Goal: Task Accomplishment & Management: Manage account settings

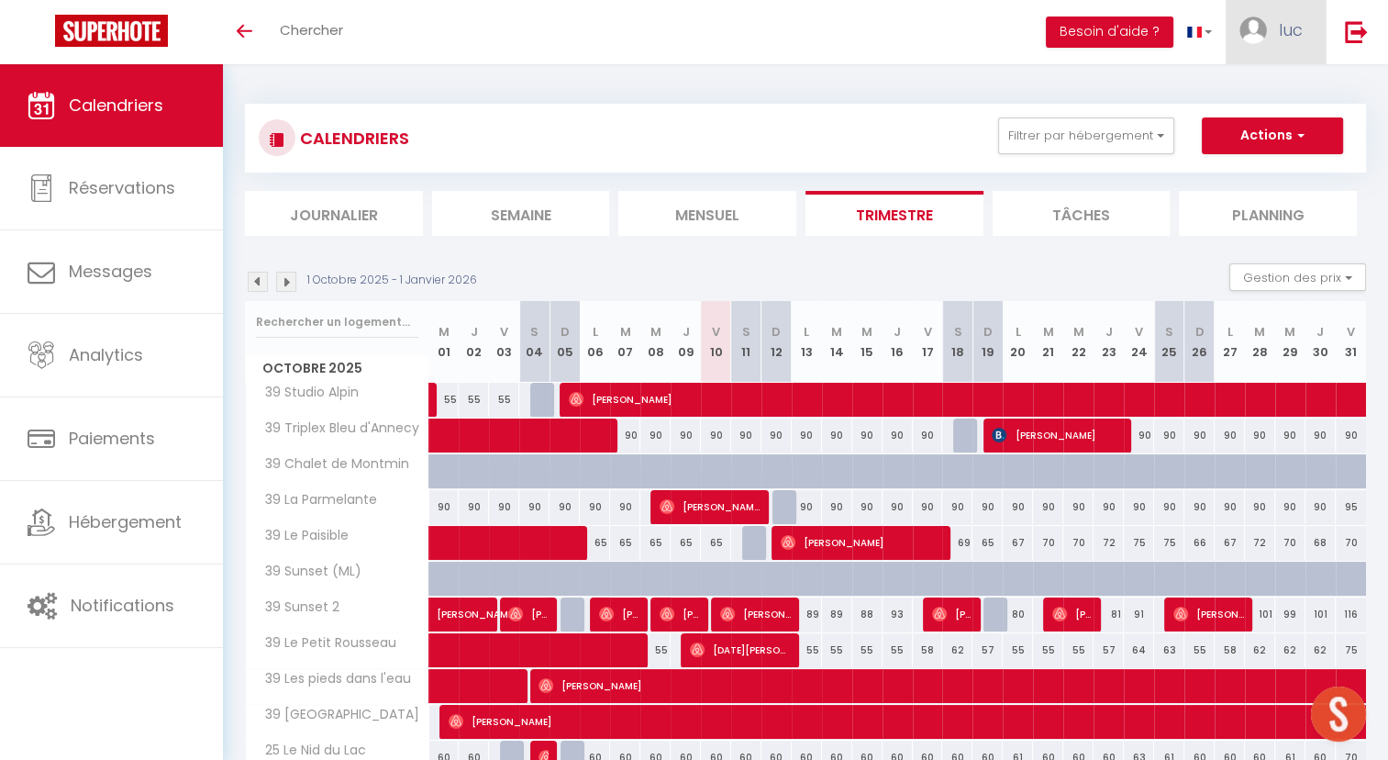
click at [1274, 35] on link "luc" at bounding box center [1276, 32] width 100 height 64
click at [1247, 90] on link "Paramètres" at bounding box center [1253, 91] width 136 height 31
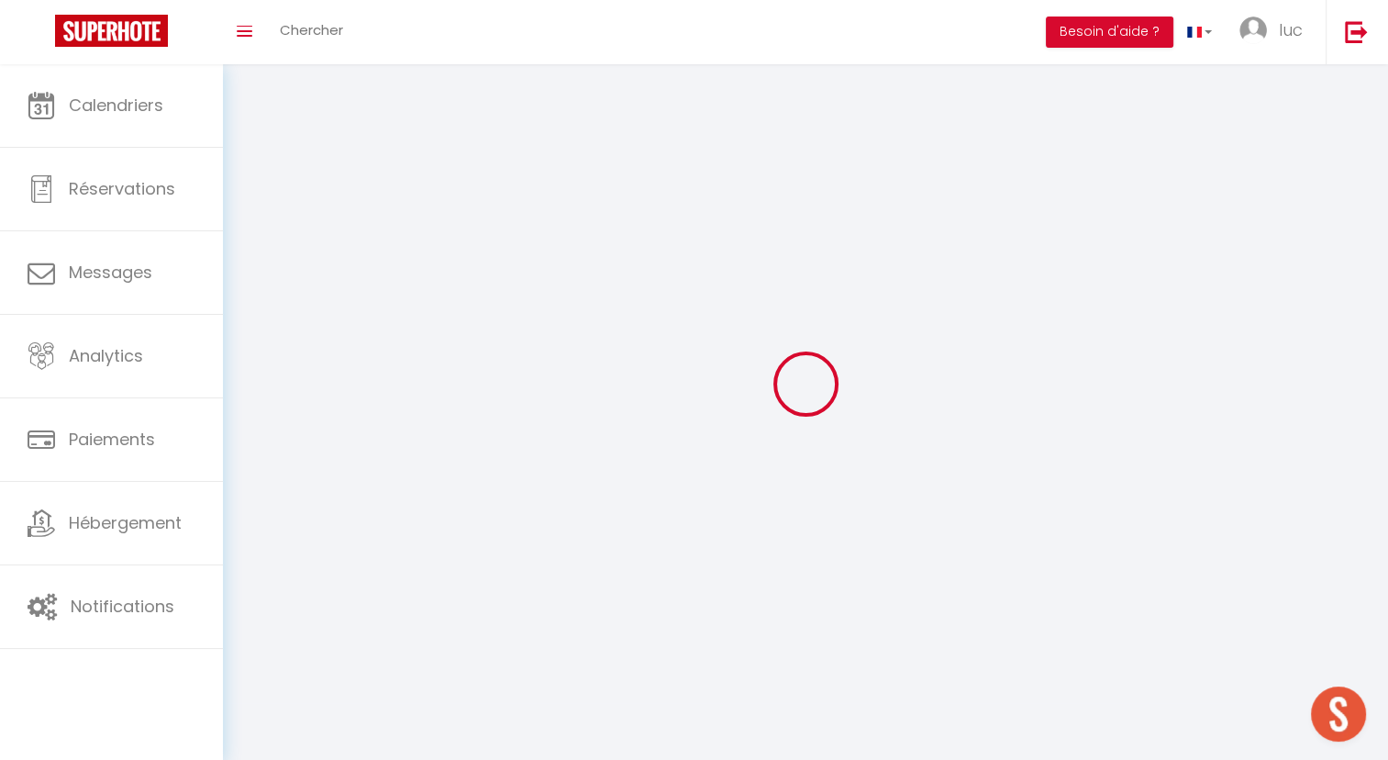
type input "luc"
type input "maillet"
type input "0642522345"
type input "[STREET_ADDRESS][PERSON_NAME]"
type input "71260"
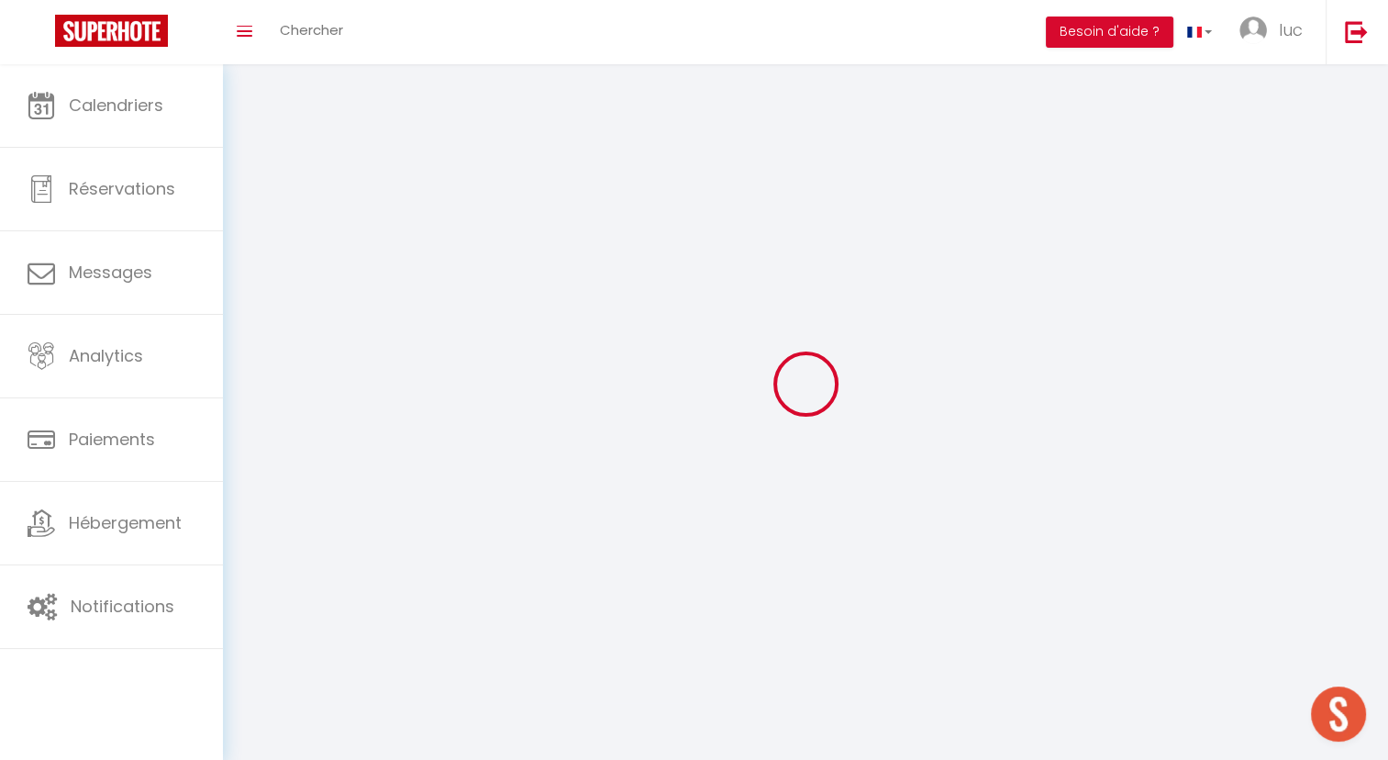
type input "Viré"
type input "lyEo2rDkuVpCeOvs1IZeLrEO1"
type input "ohNwipd7bsVwhVVEkunlVzCCM"
select select "28"
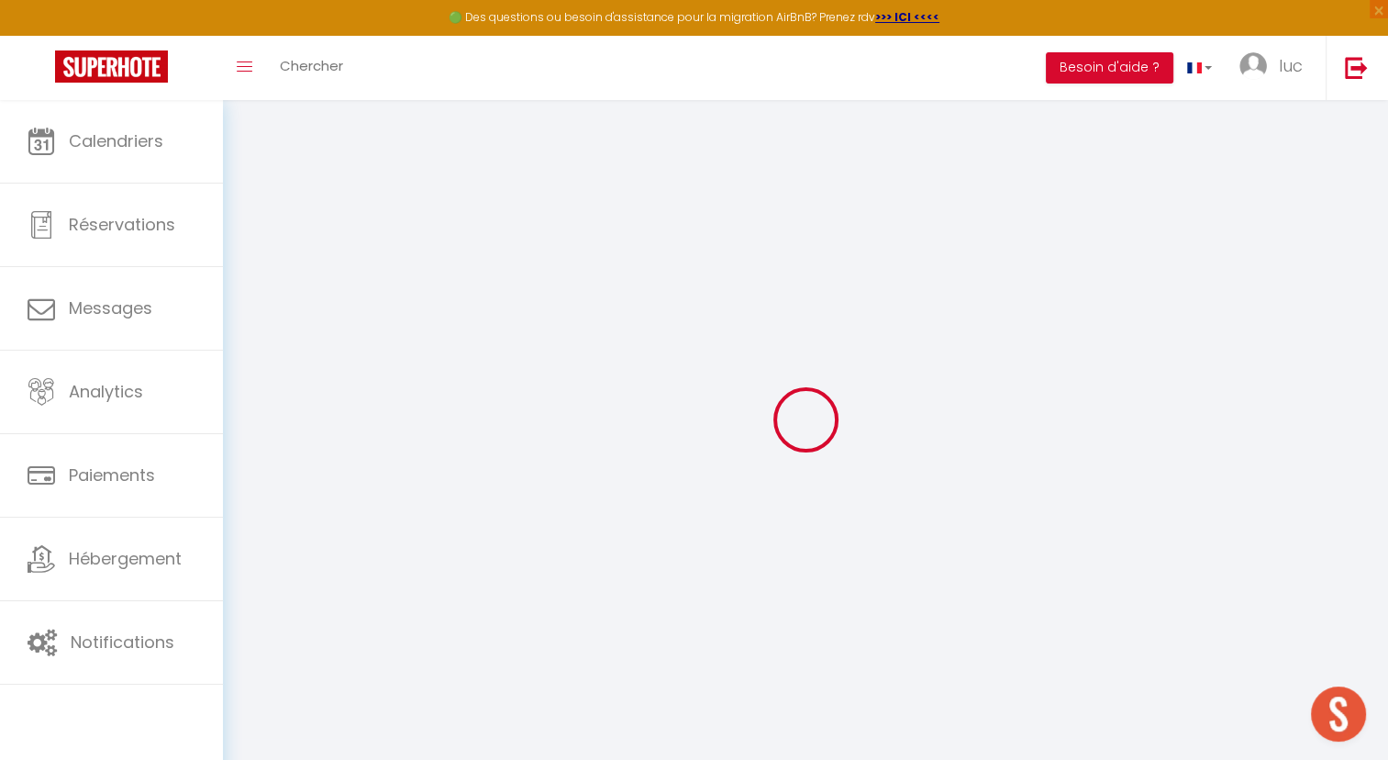
type input "lyEo2rDkuVpCeOvs1IZeLrEO1"
type input "ohNwipd7bsVwhVVEkunlVzCCM"
type input "[URL][DOMAIN_NAME]"
select select "fr"
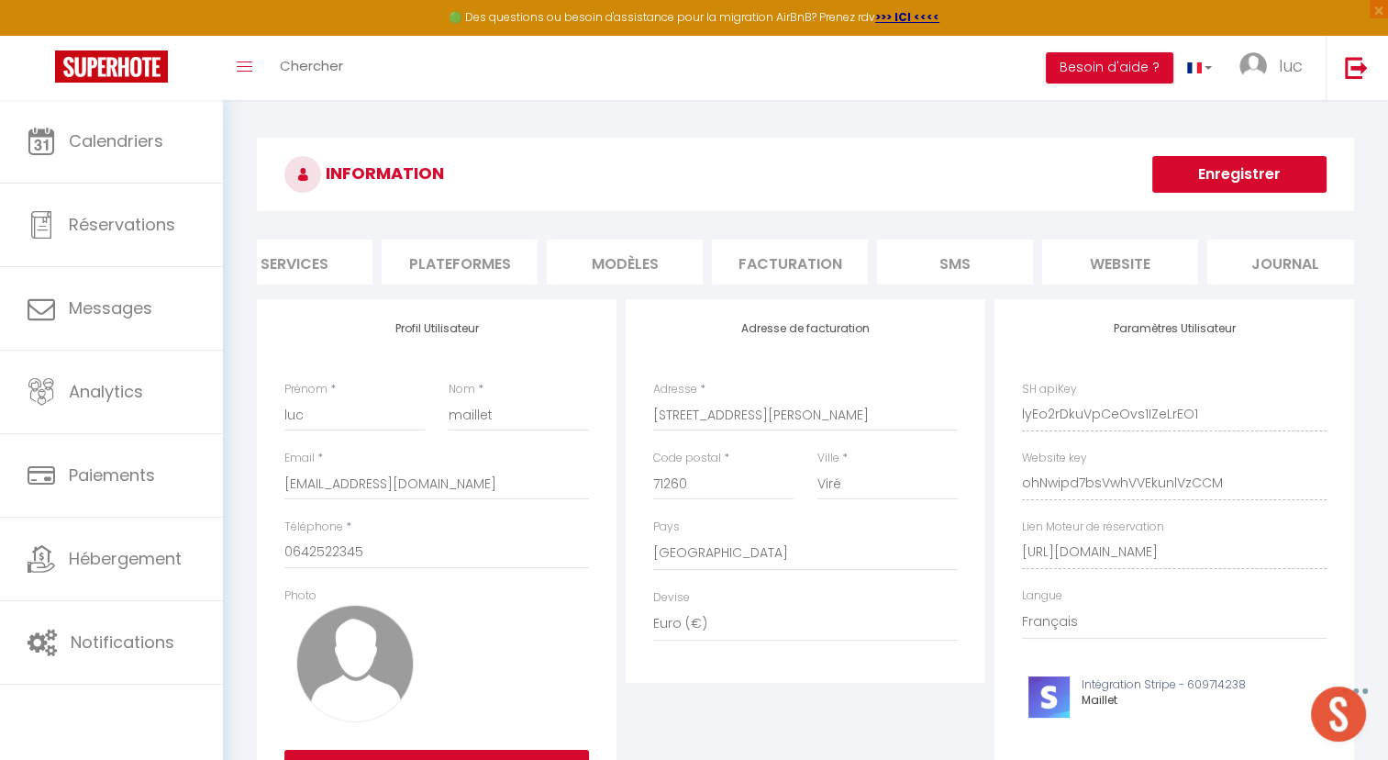
scroll to position [0, 224]
click at [468, 253] on li "Plateformes" at bounding box center [441, 262] width 156 height 45
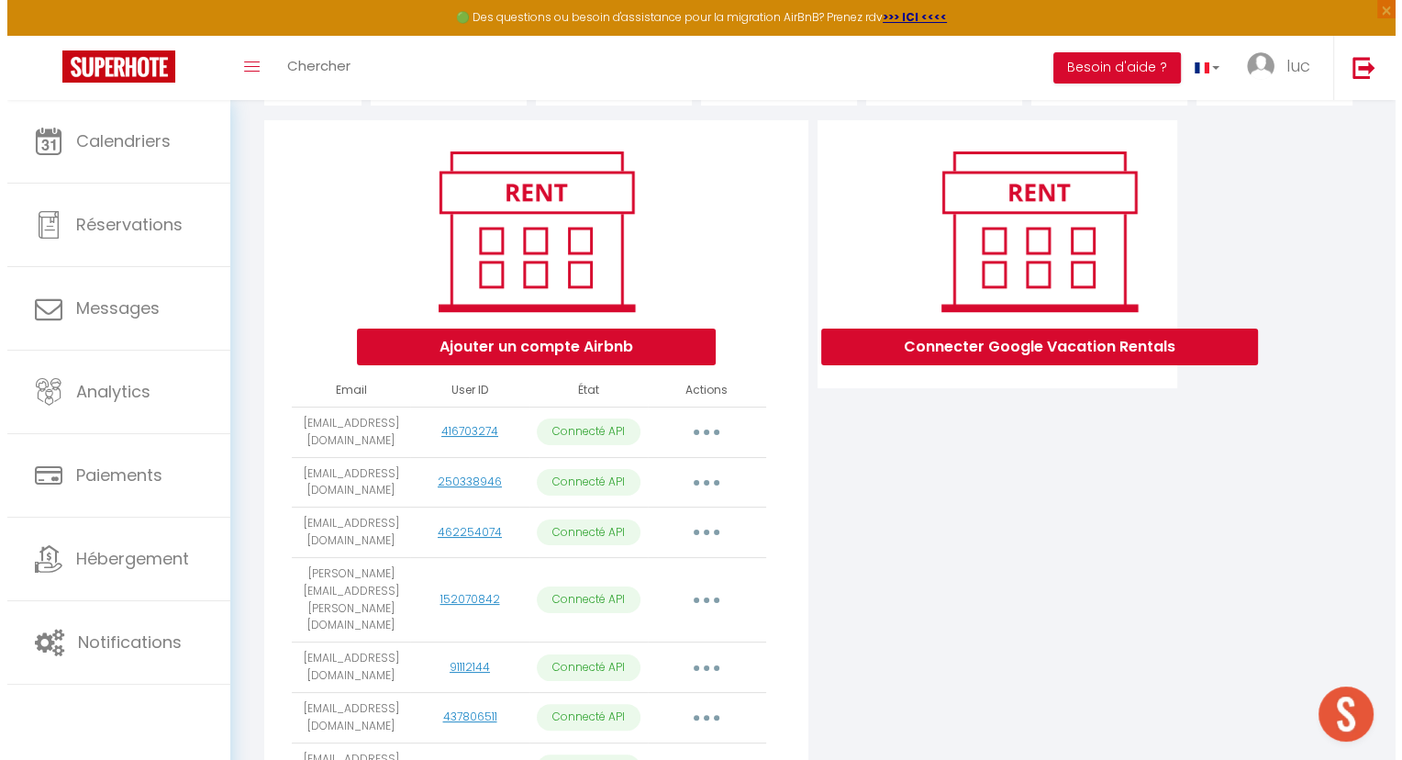
scroll to position [182, 0]
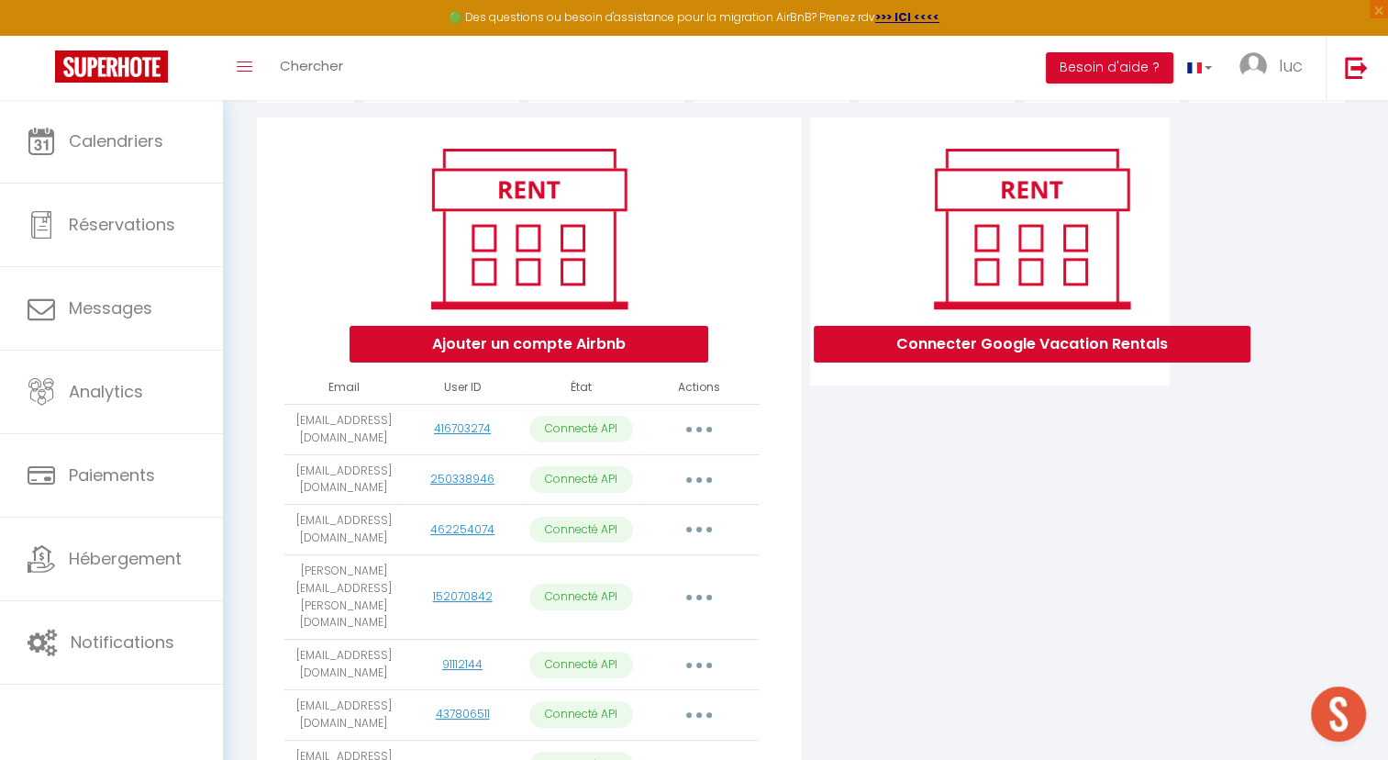
click at [707, 444] on button "button" at bounding box center [699, 429] width 51 height 29
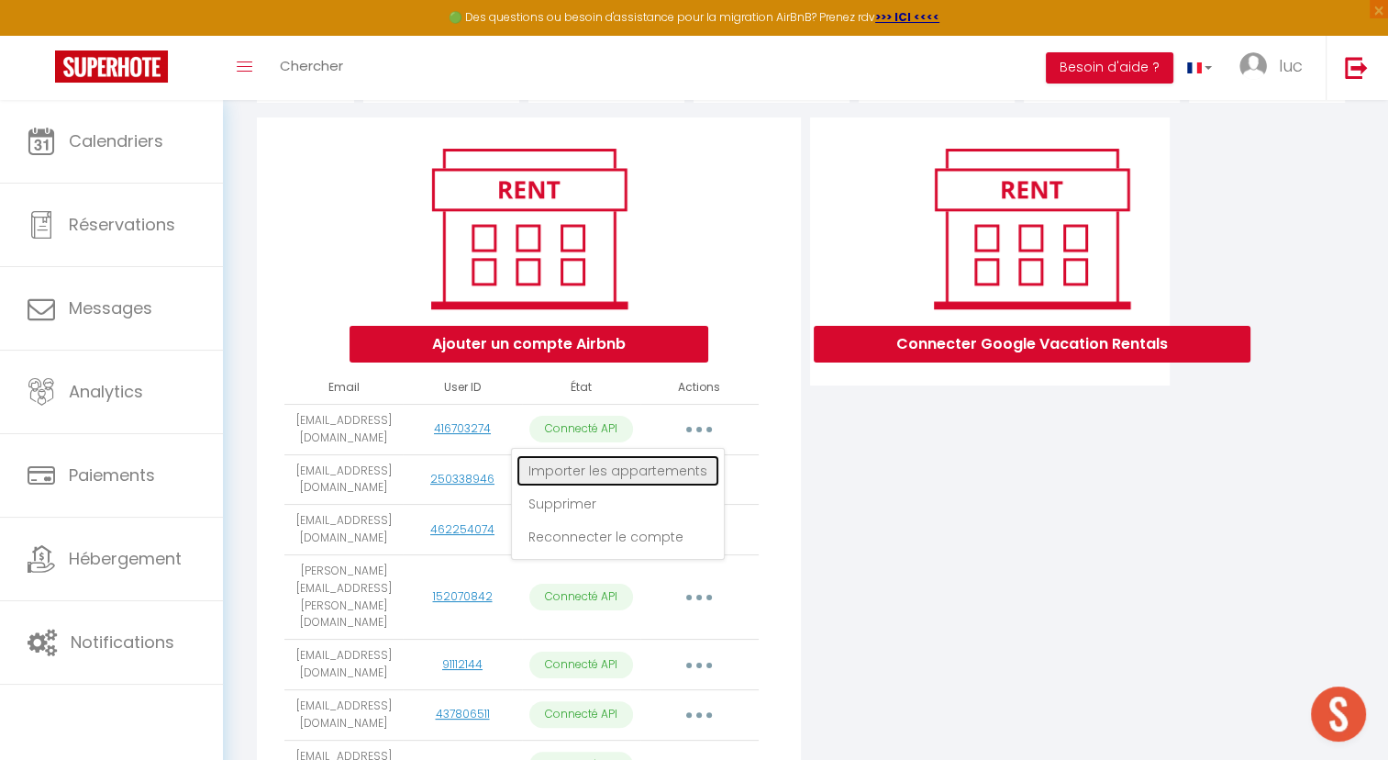
click at [678, 486] on link "Importer les appartements" at bounding box center [618, 470] width 203 height 31
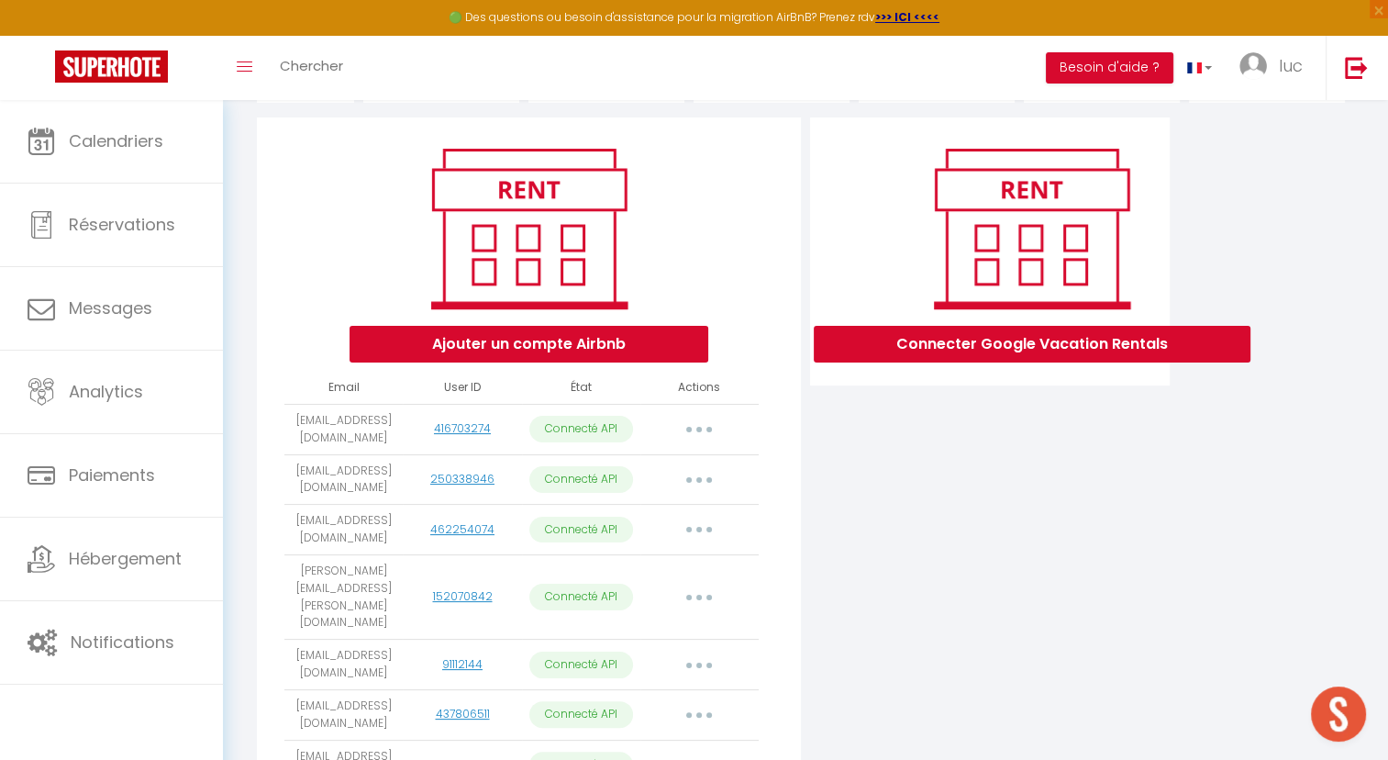
select select "5407"
select select "5931"
select select "13562"
select select "6613"
select select "6693"
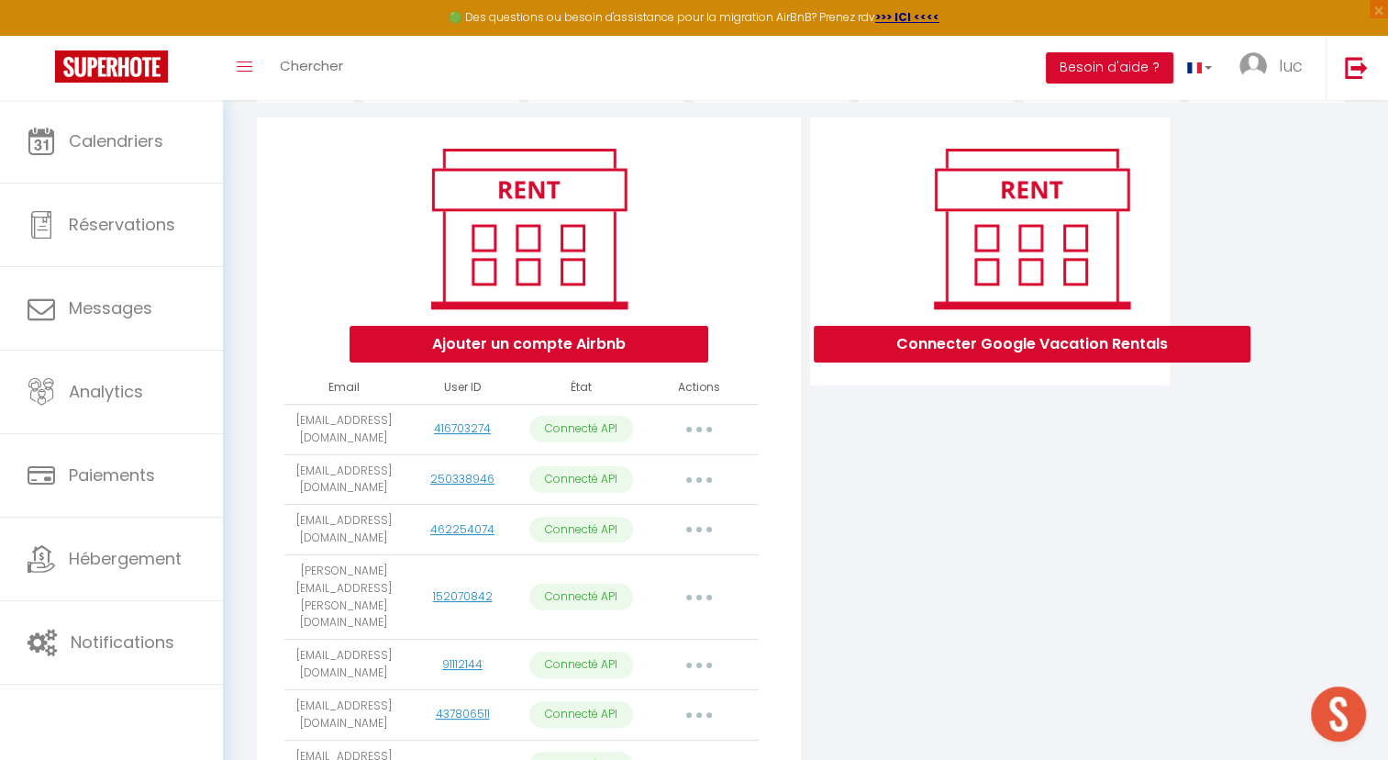
select select "7026"
select select "7964"
select select "8100"
select select "8329"
select select "9067"
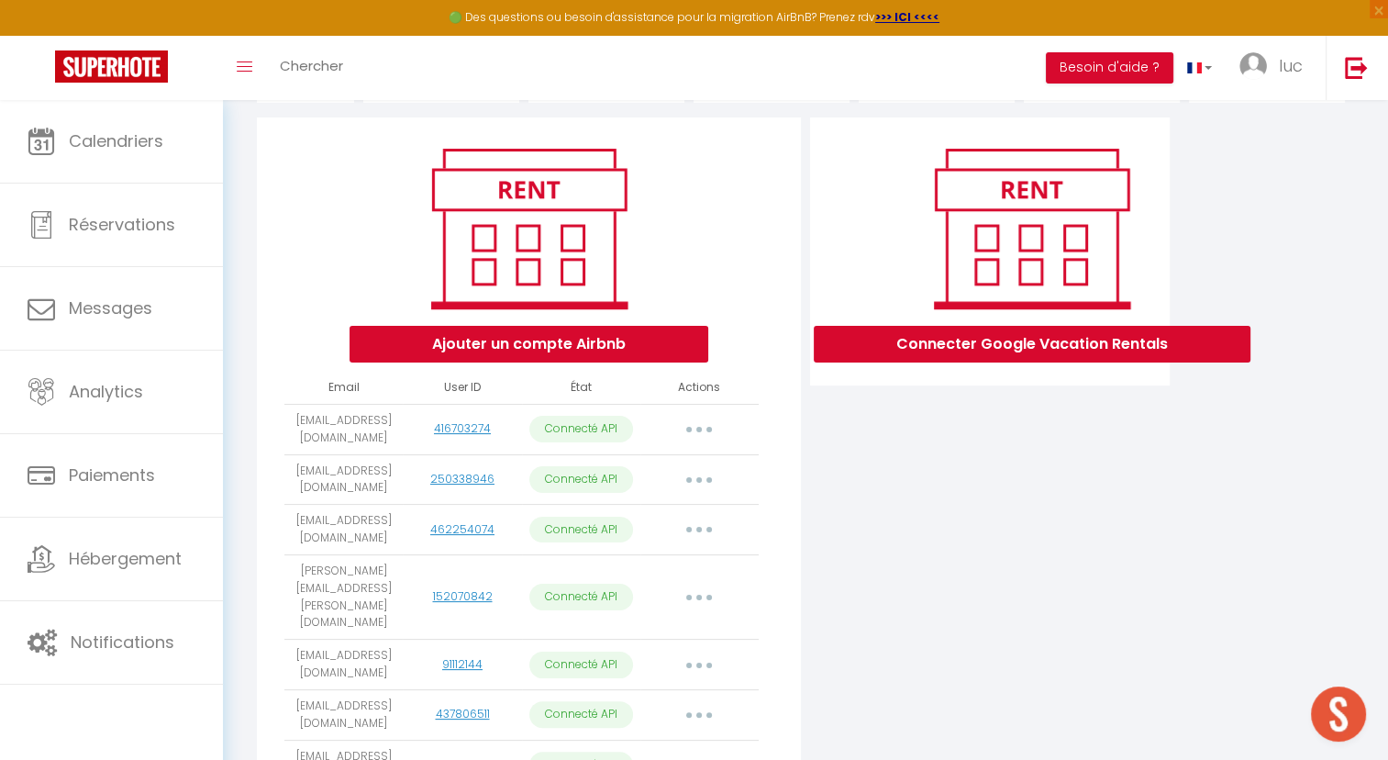
select select "9952"
select select "9965"
select select "10215"
select select "10220"
select select "10536"
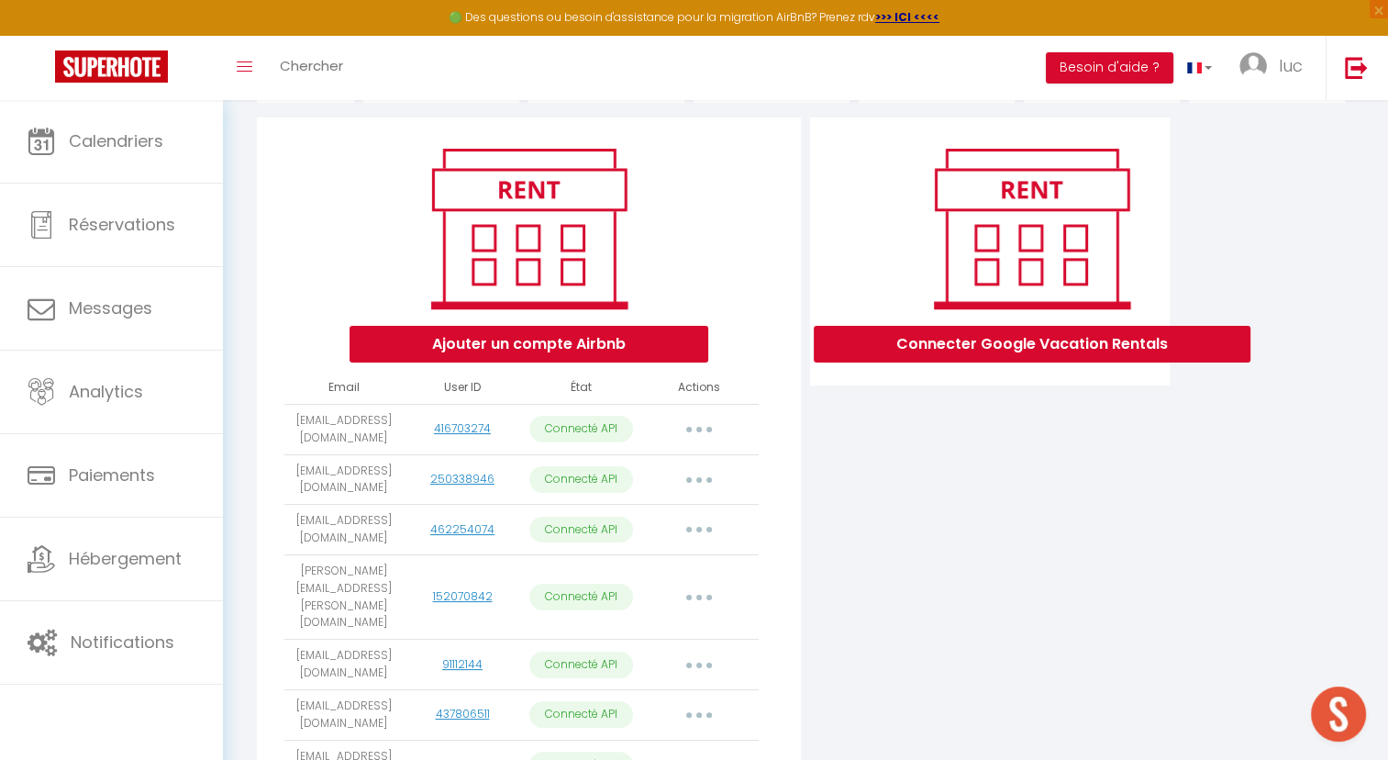
select select "10660"
select select "13235"
select select "17045"
select select "14353"
select select "18605"
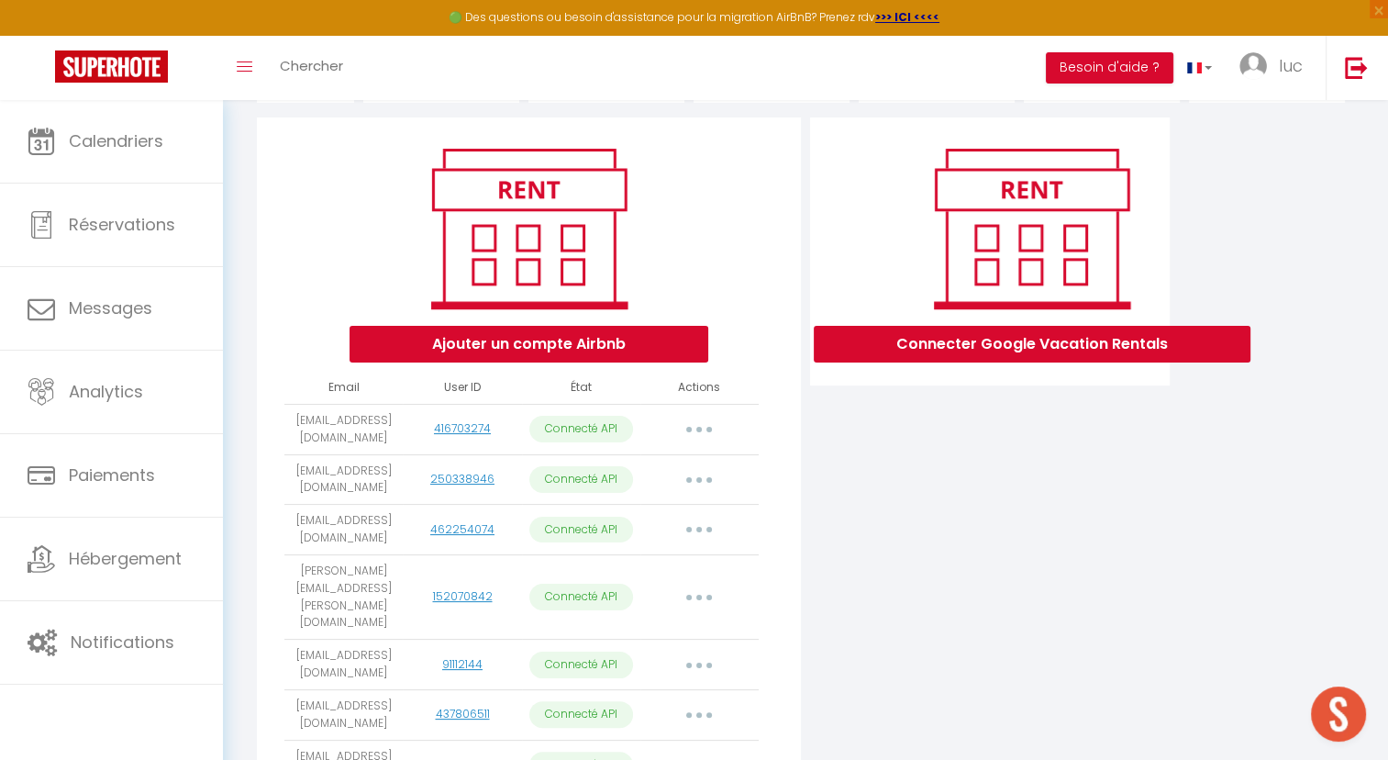
select select "19958"
select select "25313"
select select "25316"
select select "18298"
select select "26300"
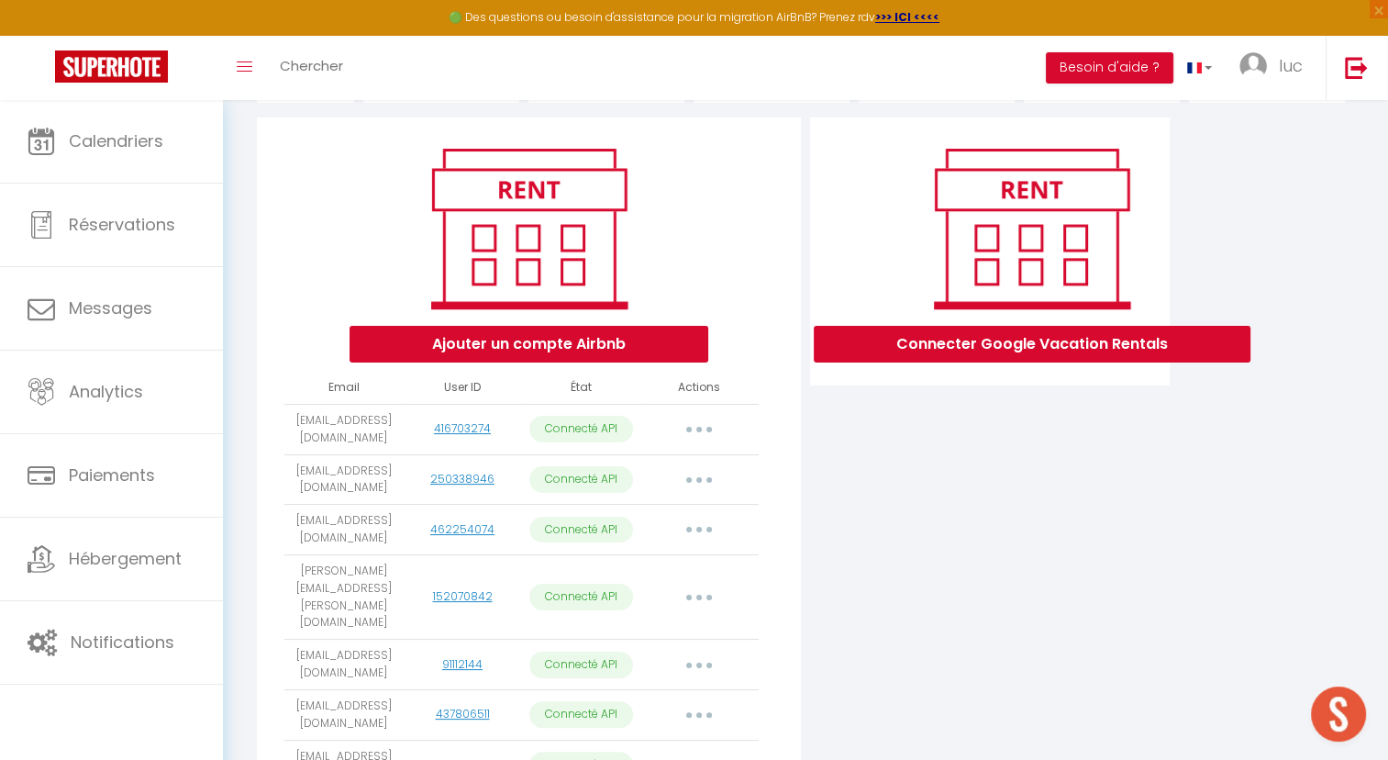
select select "27619"
select select "27718"
select select "27750"
select select "29775"
select select "33312"
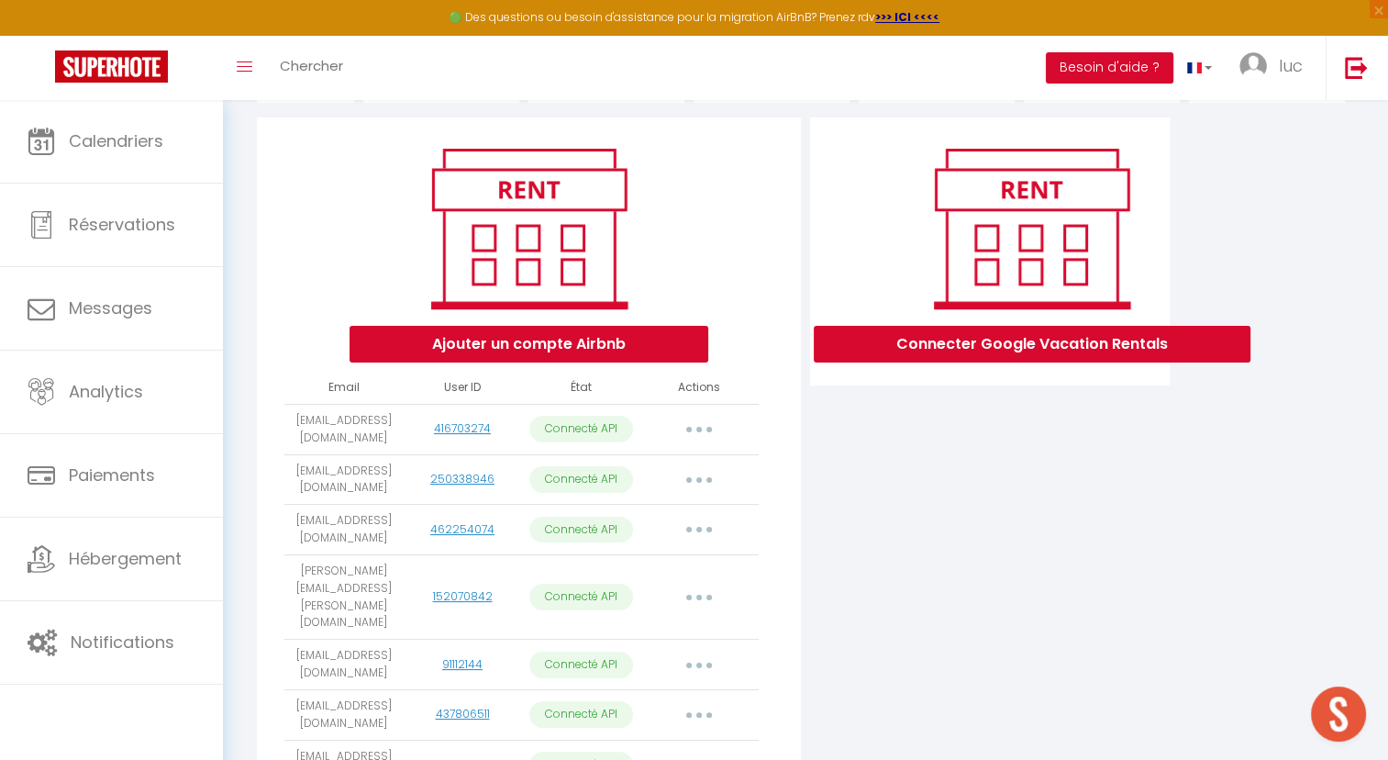
select select "33110"
select select "31480"
select select "39087"
select select "39372"
select select "40994"
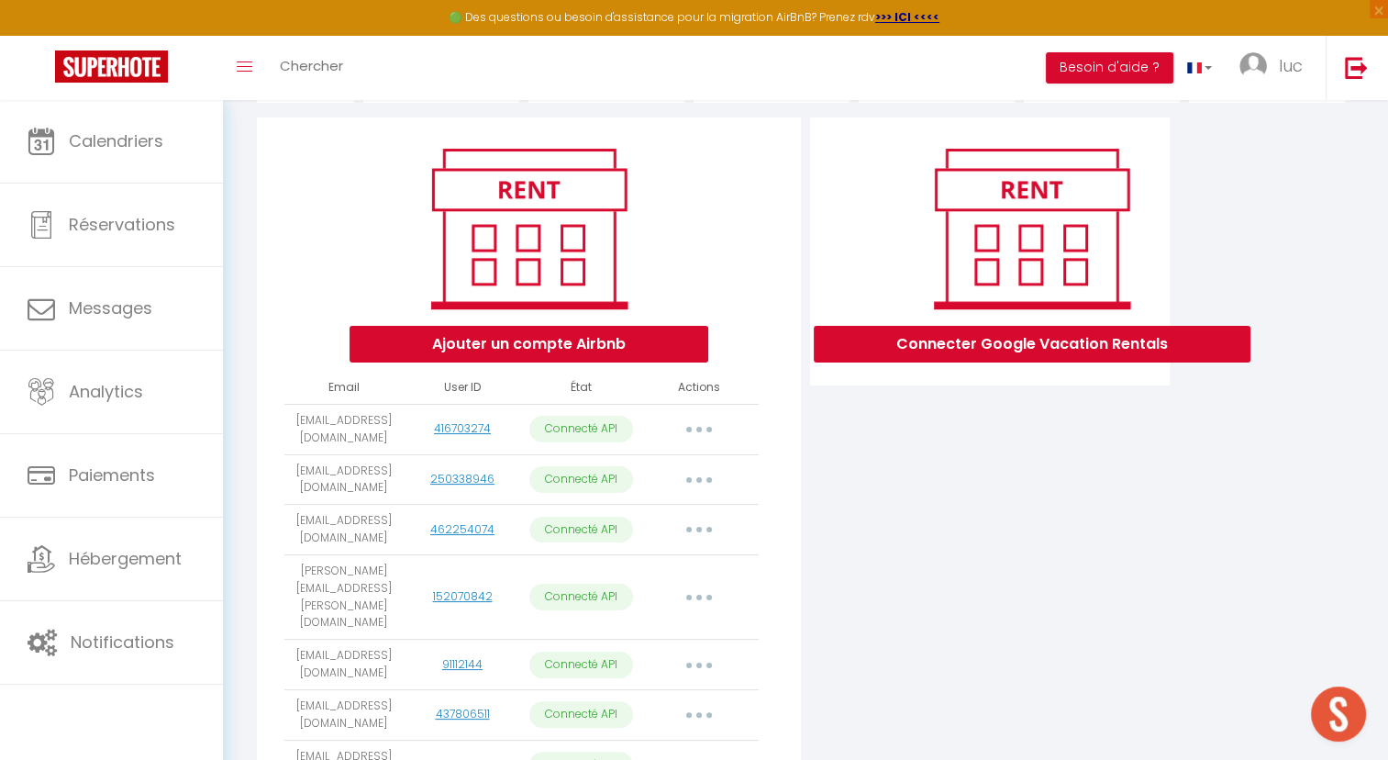
select select "43403"
select select "35381"
select select "43771"
select select "44998"
select select "46102"
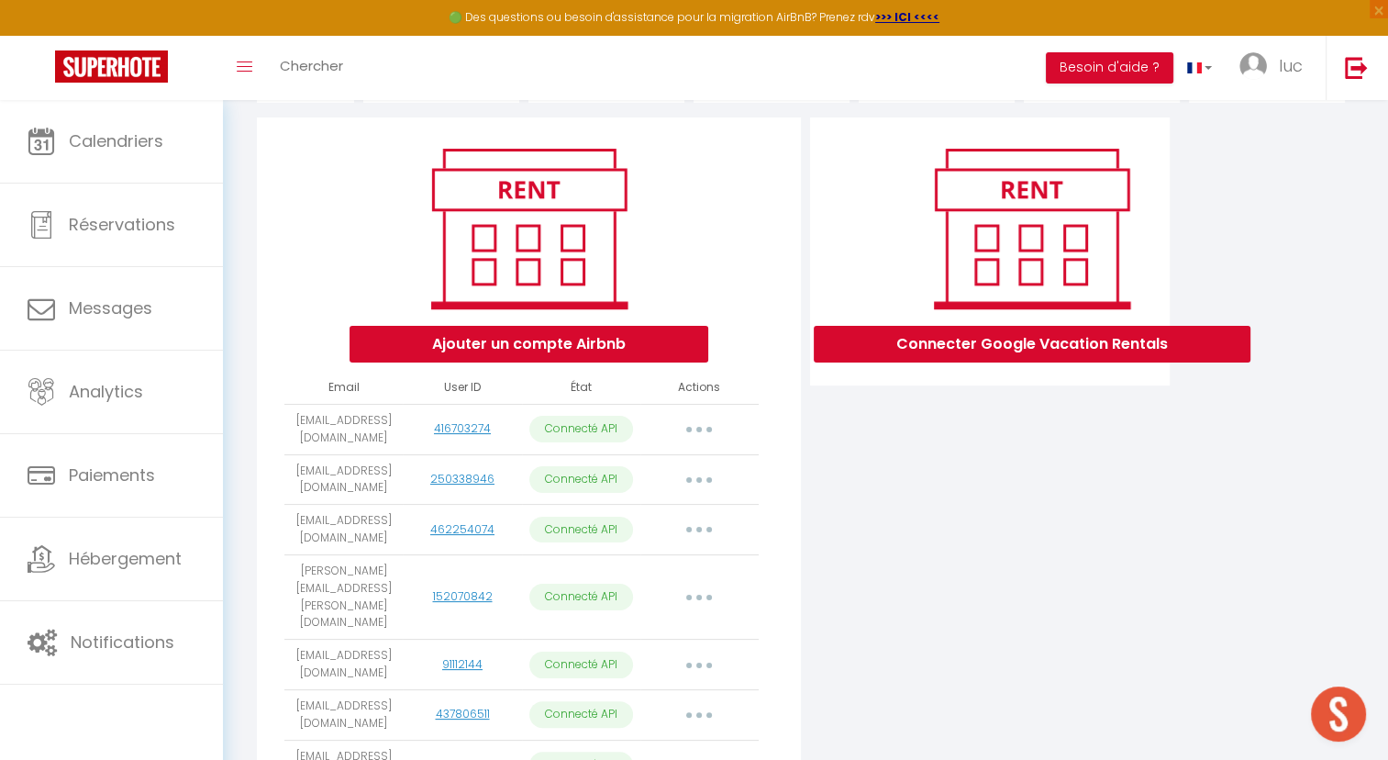
select select "47608"
select select "47325"
select select "40332"
select select "50401"
select select "52181"
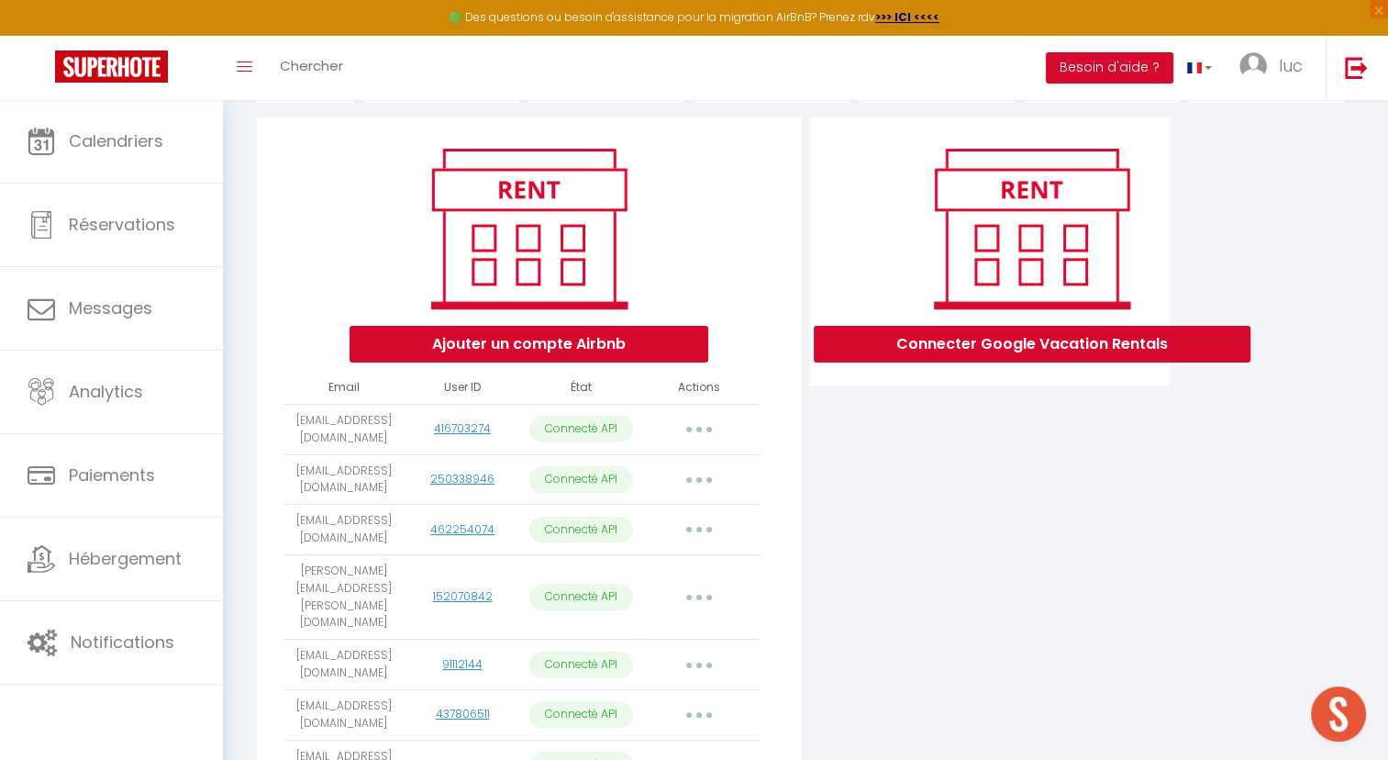
select select "53450"
select select "53803"
select select "60166"
select select "54287"
select select "54712"
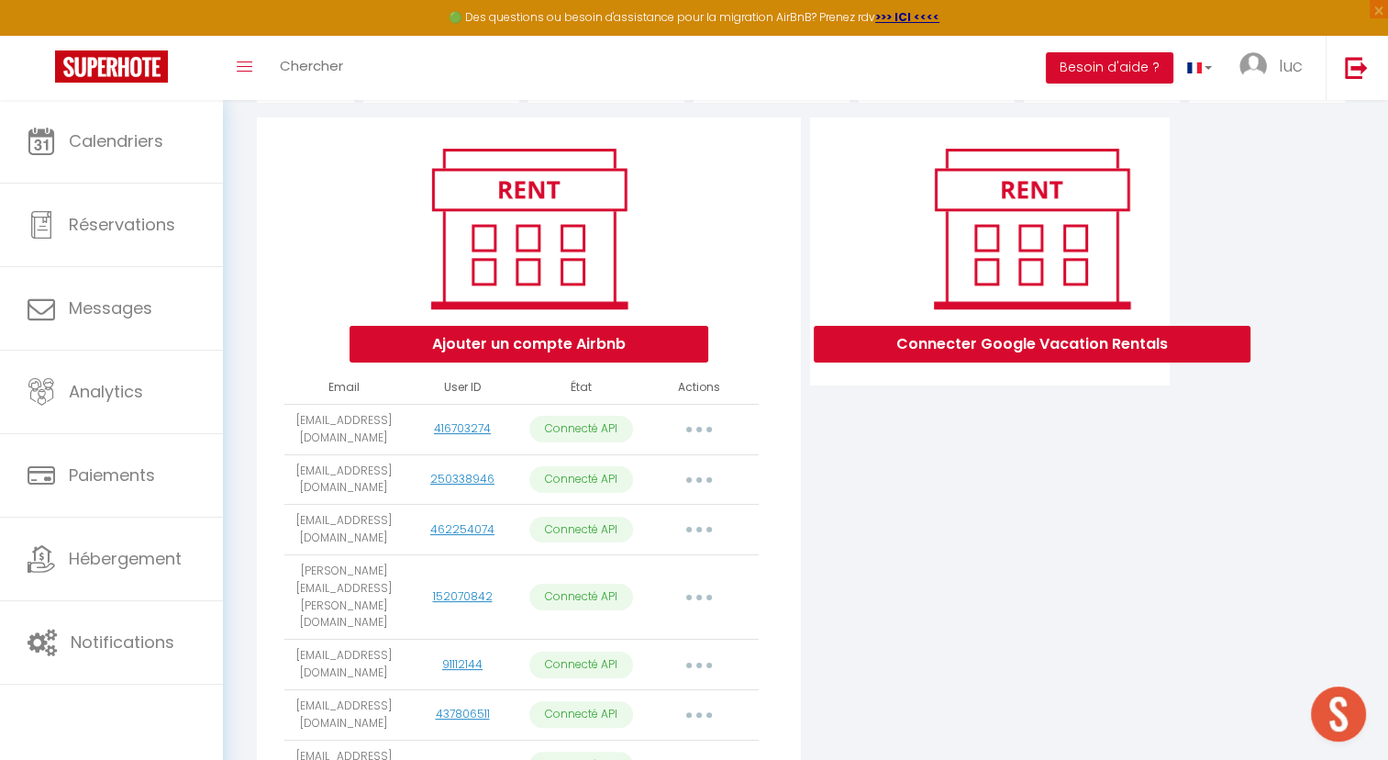
select select "55925"
select select "55924"
select select "61215"
select select "62386"
select select
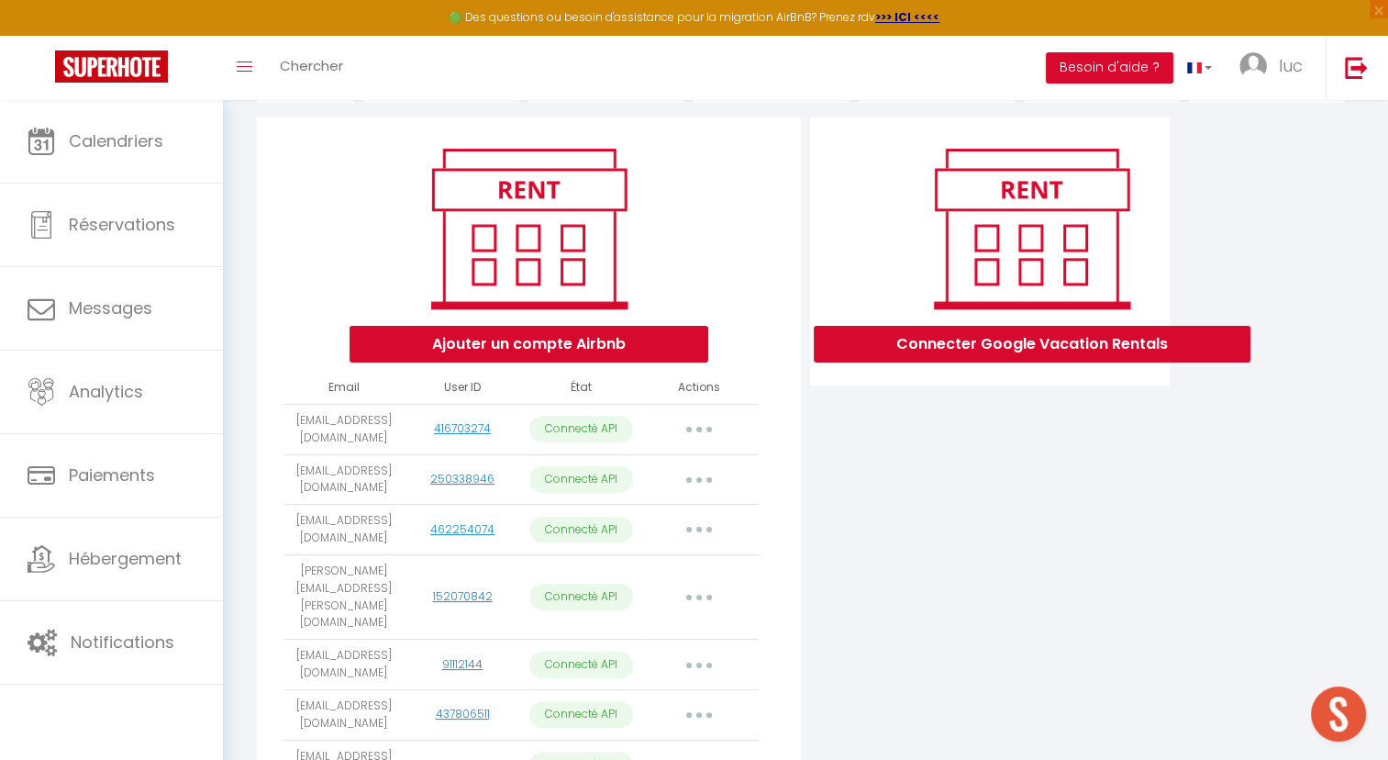
select select "69221"
select select "70047"
select select "66712"
select select "71970"
select select "70050"
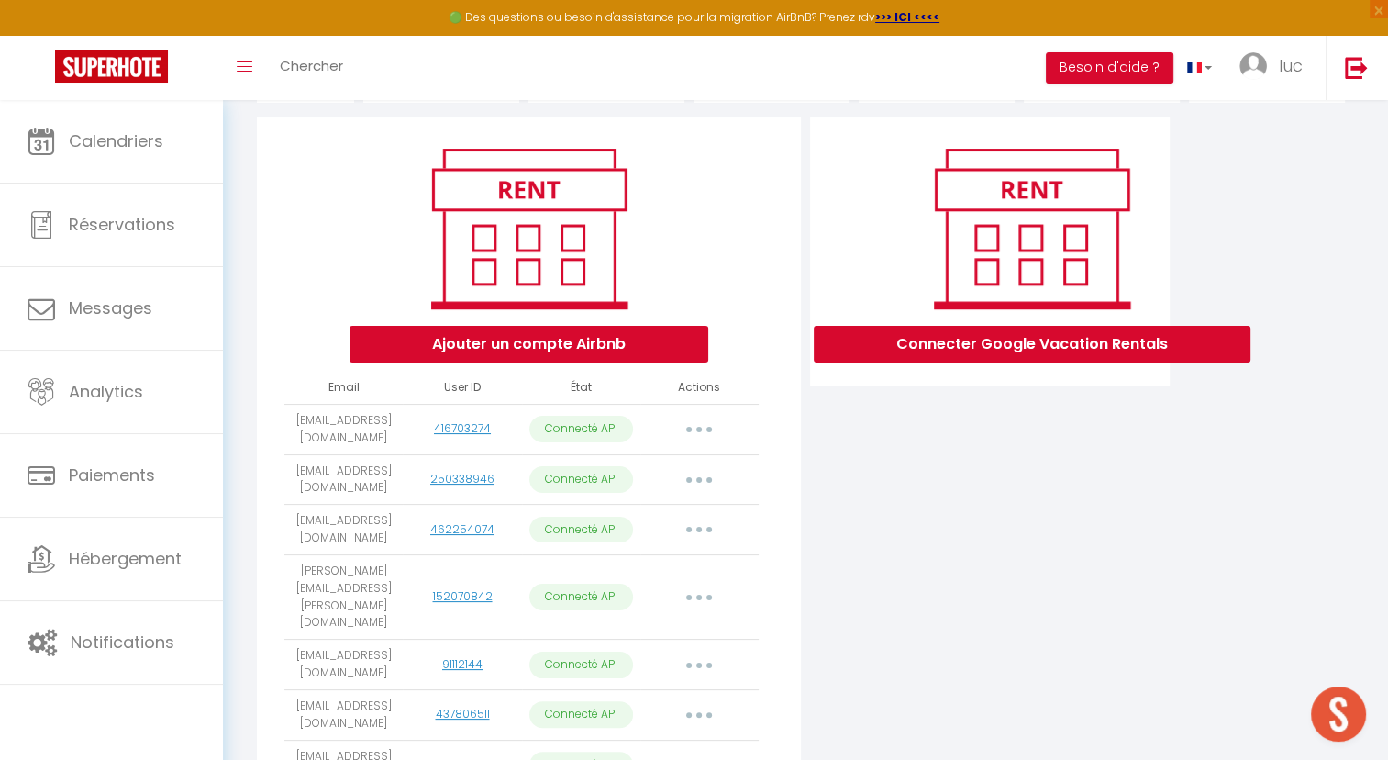
select select "71173"
select select "71858"
select select "71891"
select select "72434"
select select "71899"
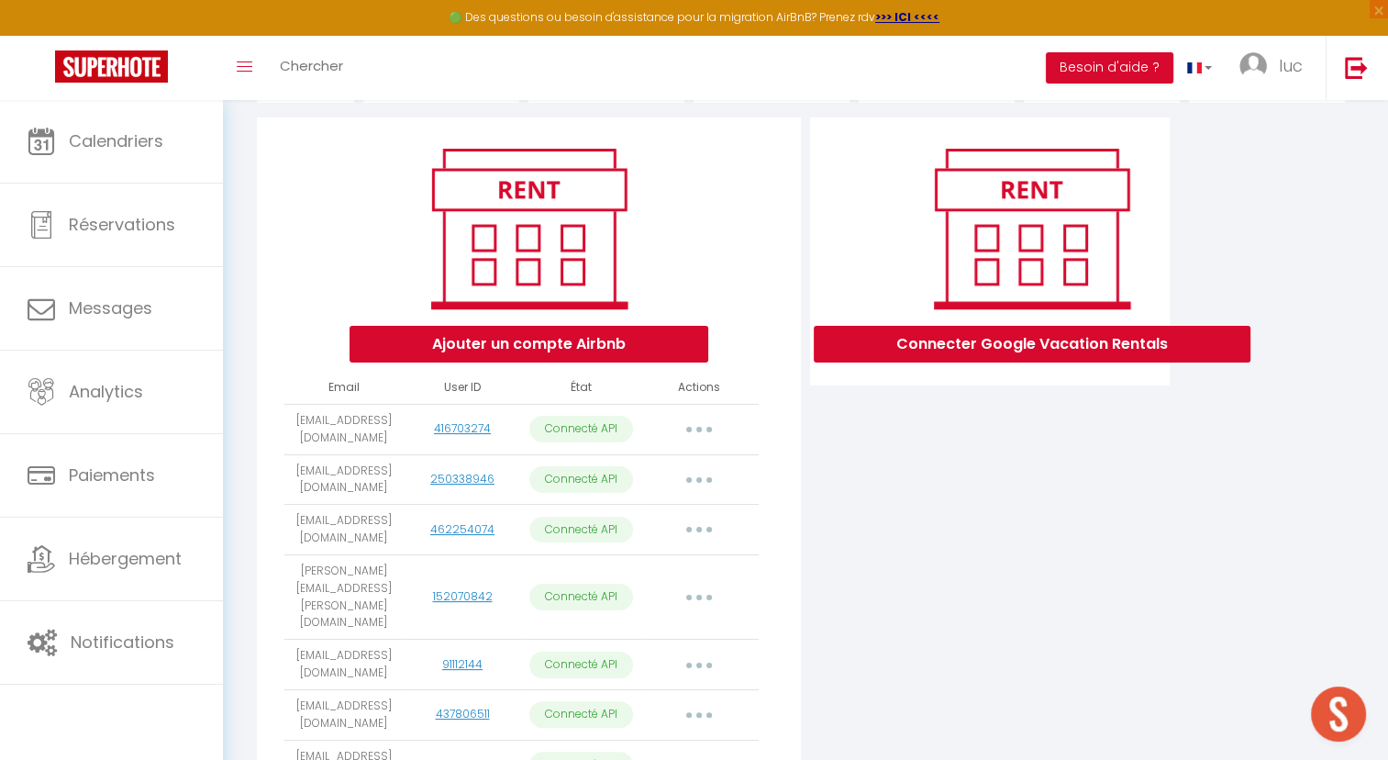
select select "73028"
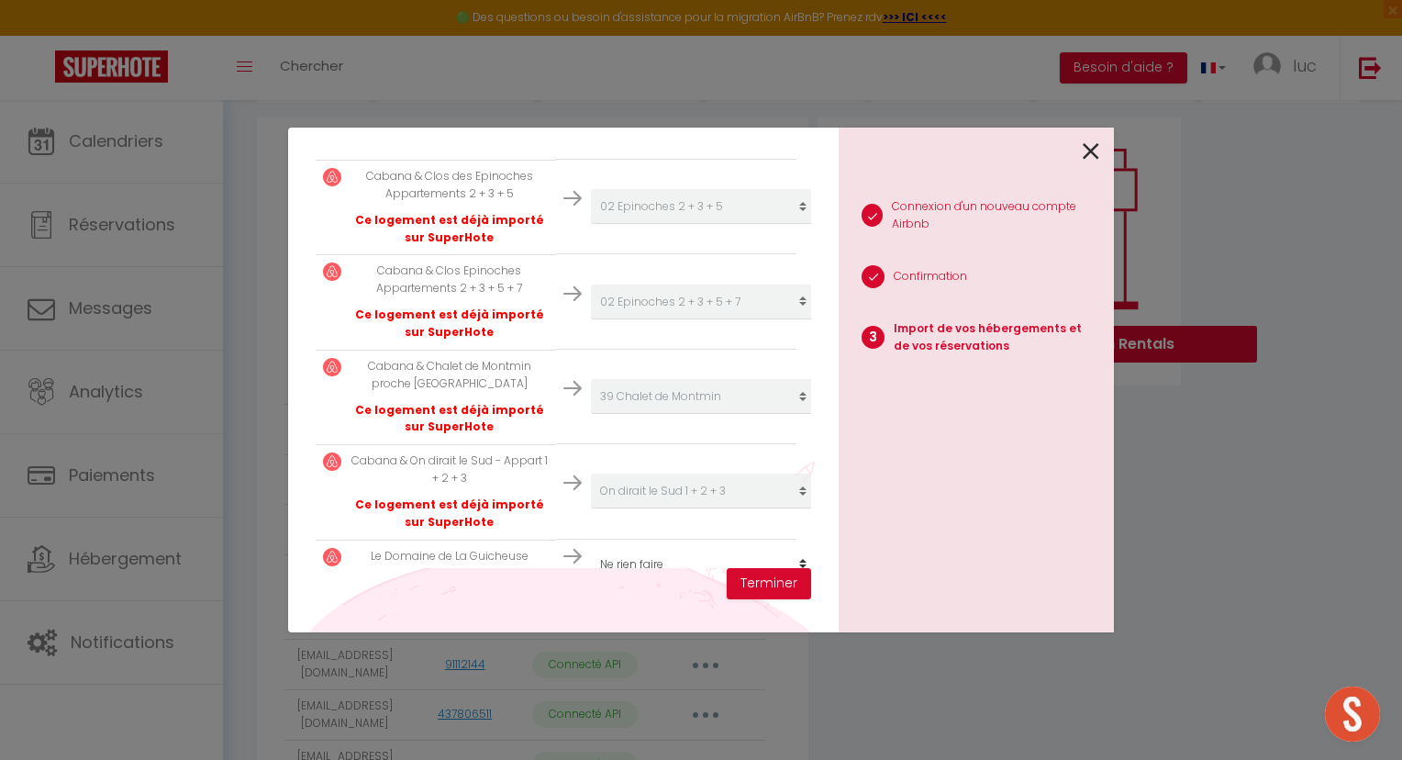
scroll to position [6166, 0]
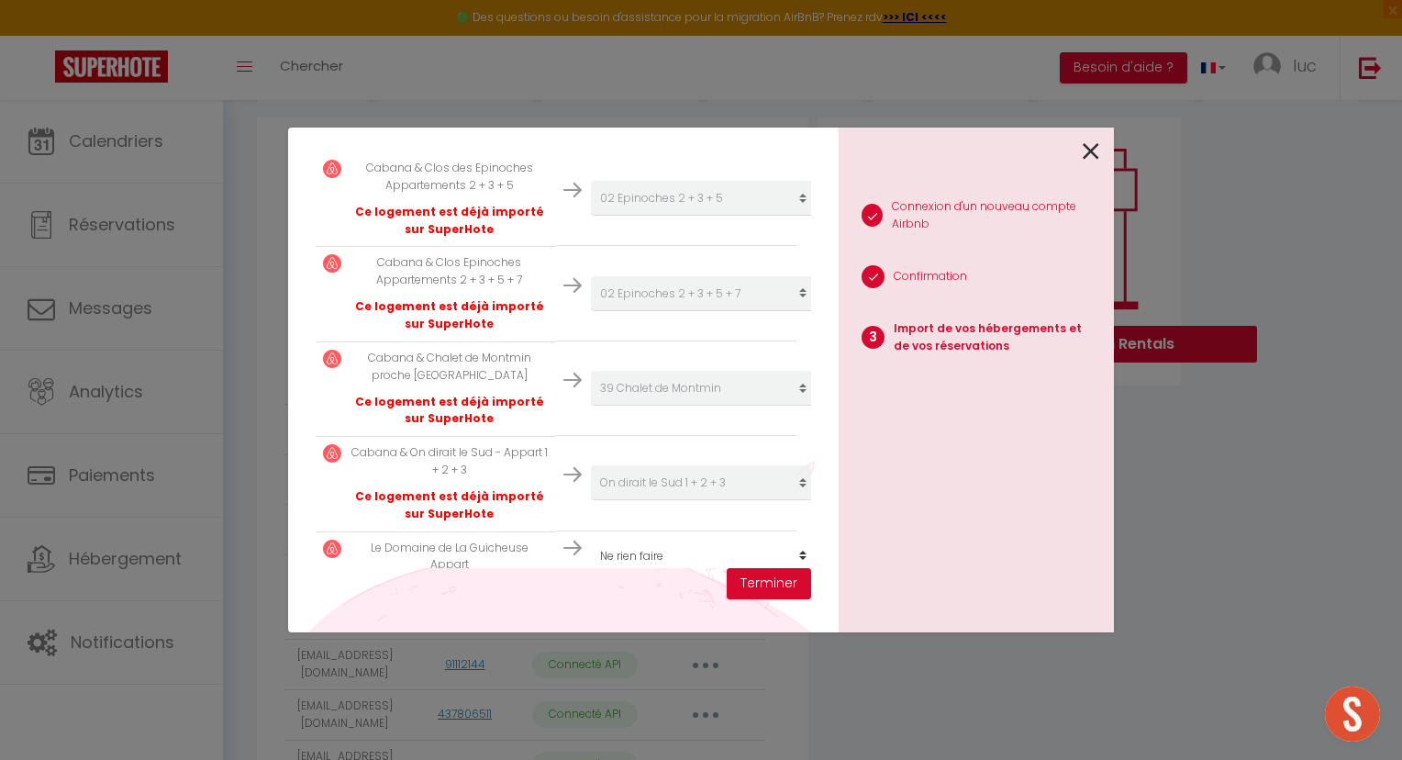
click at [633, 539] on select "Créer un nouvel hébergement Ne rien faire 39 Studio Alpin 39 Triplex Bleu d'Ann…" at bounding box center [704, 556] width 226 height 35
select select "78084"
click at [591, 539] on select "Créer un nouvel hébergement Ne rien faire 39 Studio Alpin 39 Triplex Bleu d'Ann…" at bounding box center [704, 556] width 226 height 35
click at [778, 585] on button "Terminer" at bounding box center [769, 583] width 84 height 31
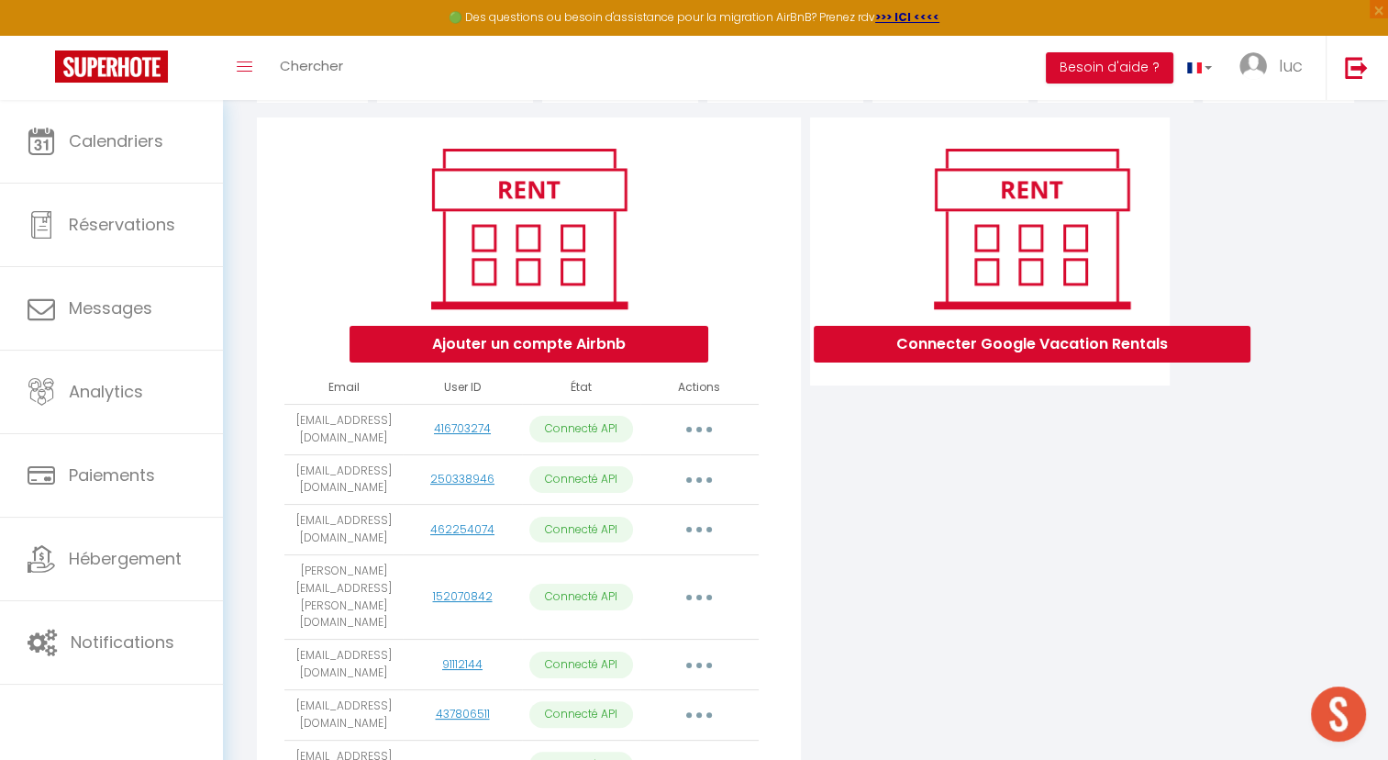
scroll to position [0, 0]
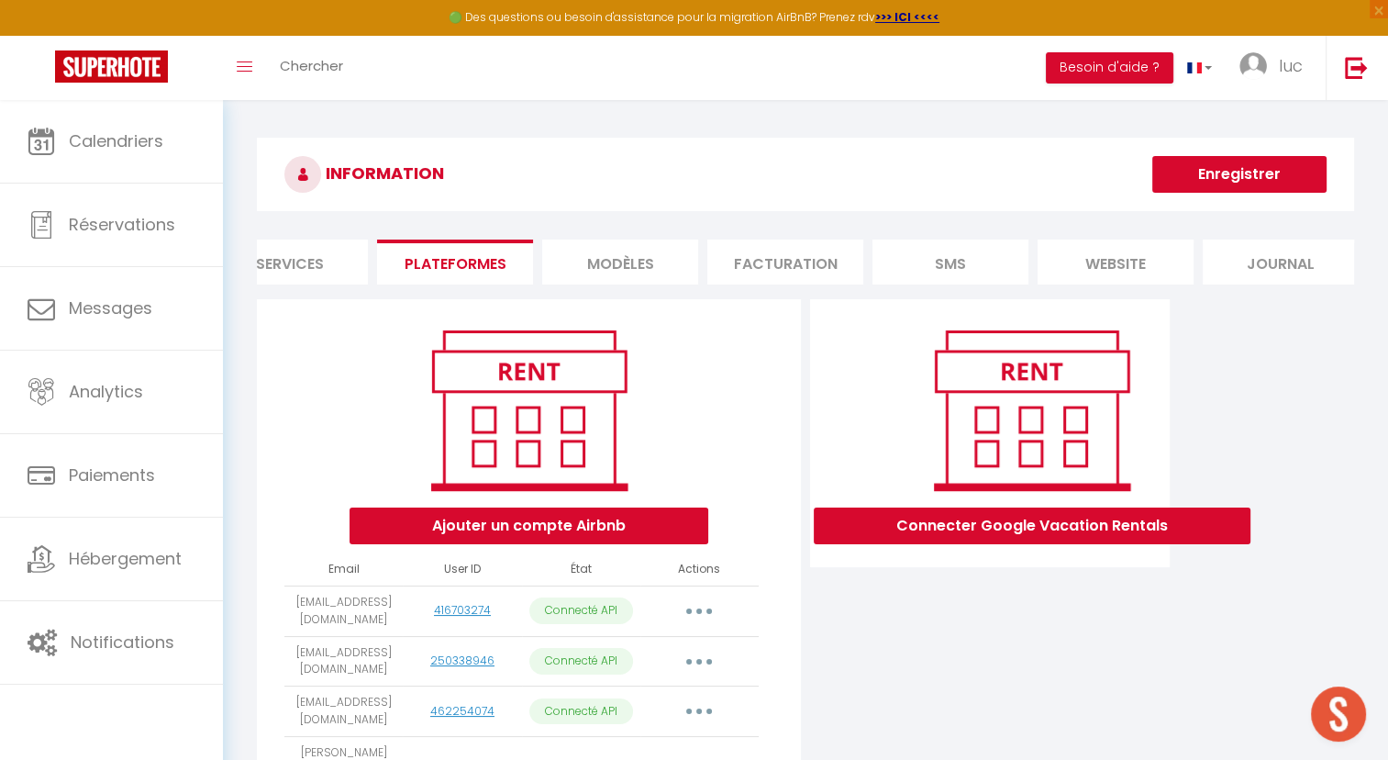
click at [1243, 173] on button "Enregistrer" at bounding box center [1240, 174] width 174 height 37
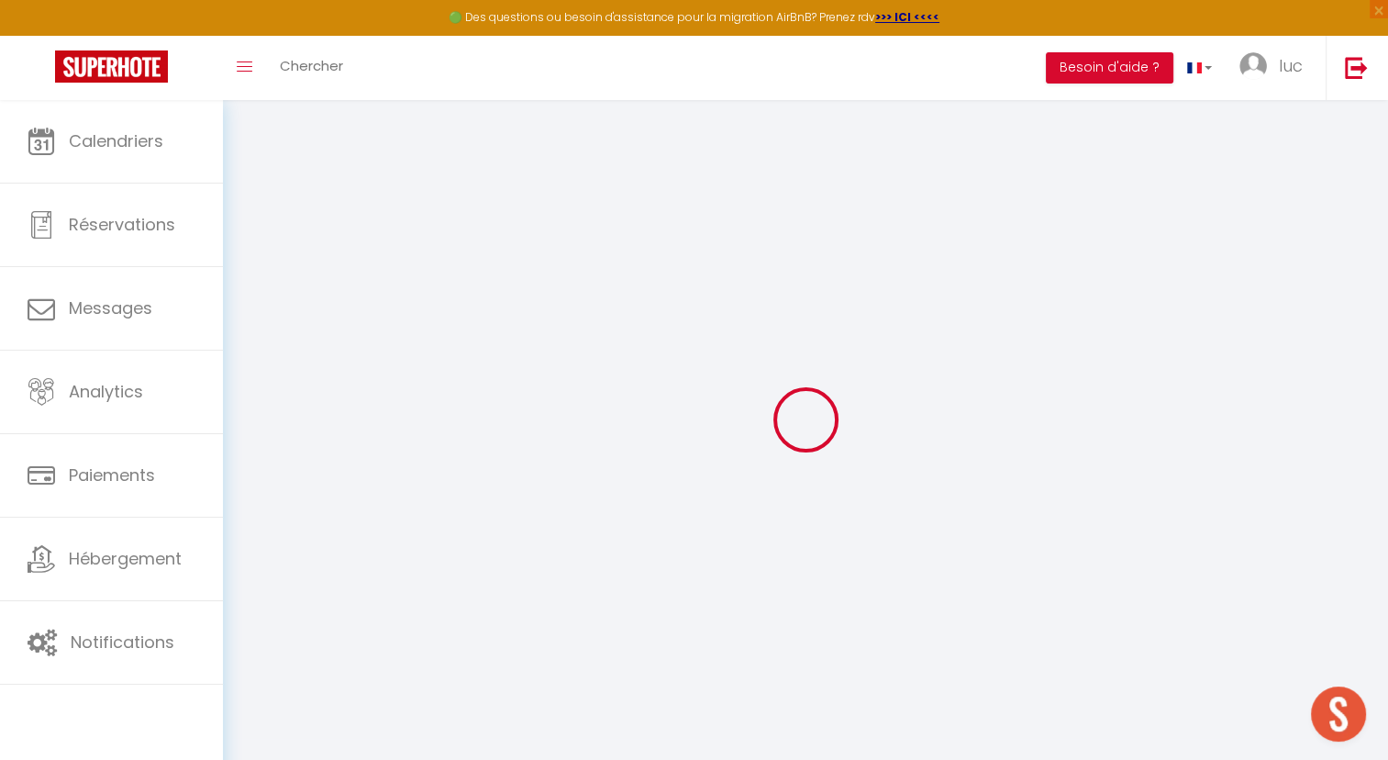
click at [1142, 290] on div at bounding box center [805, 419] width 1121 height 595
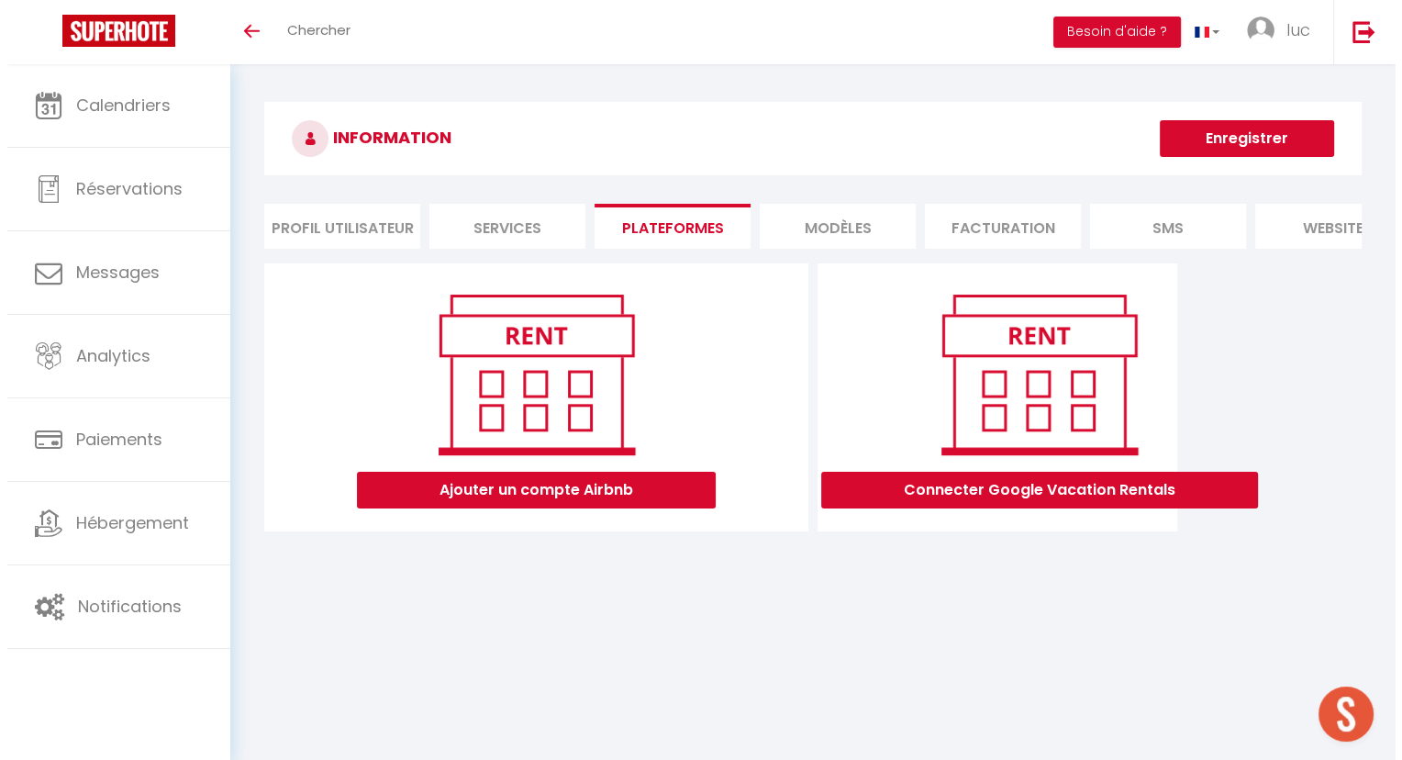
scroll to position [64, 0]
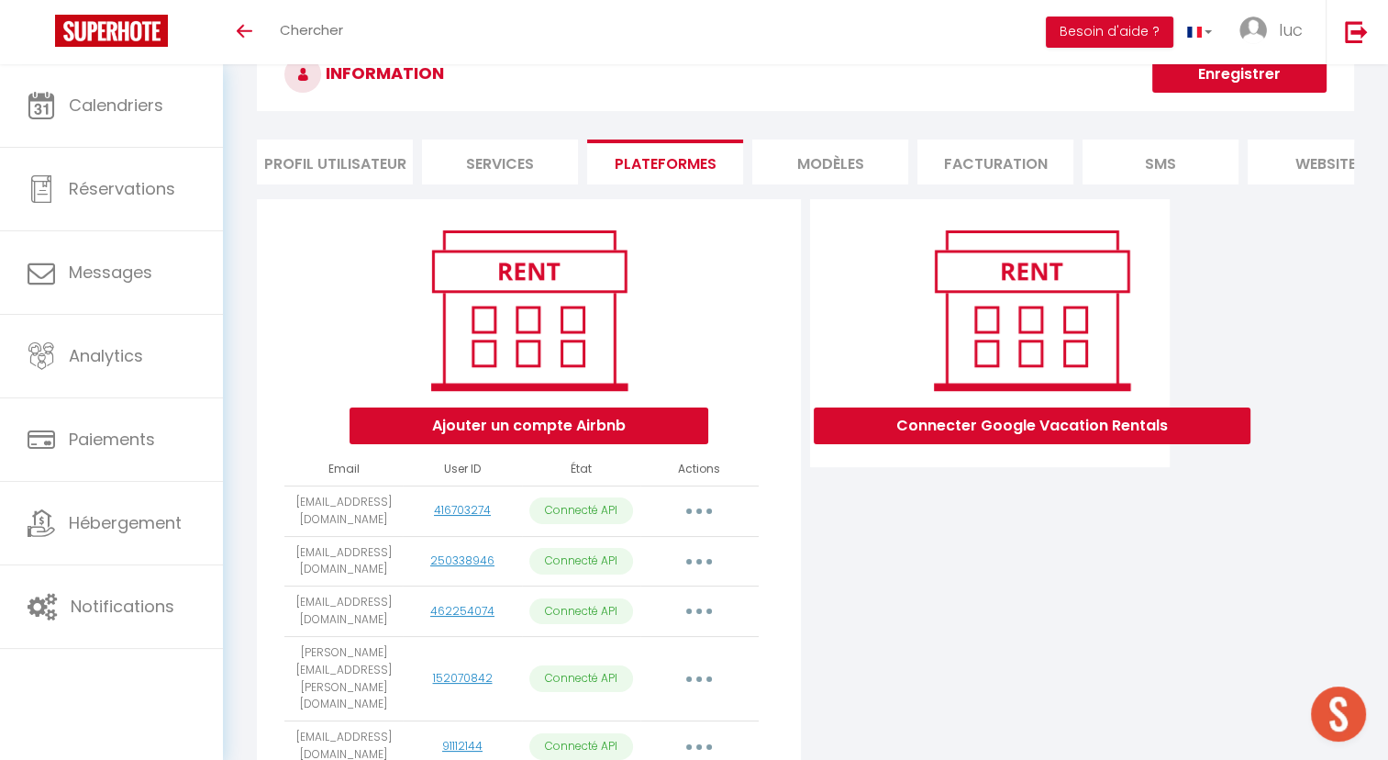
click at [710, 520] on button "button" at bounding box center [699, 510] width 51 height 29
click at [644, 568] on link "Importer les appartements" at bounding box center [618, 552] width 203 height 31
select select "5407"
select select "5931"
select select "13562"
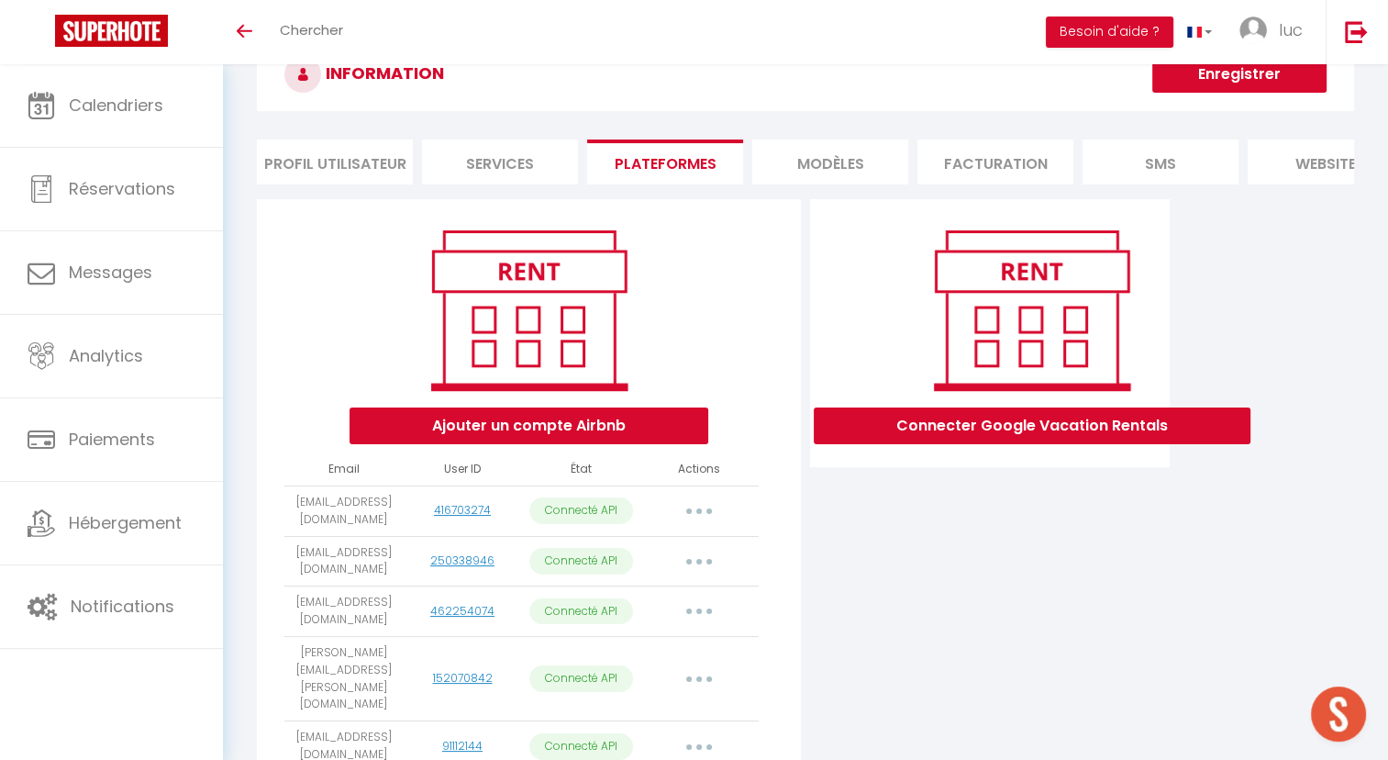
select select "6613"
select select "6693"
select select "7026"
select select "7964"
select select "8100"
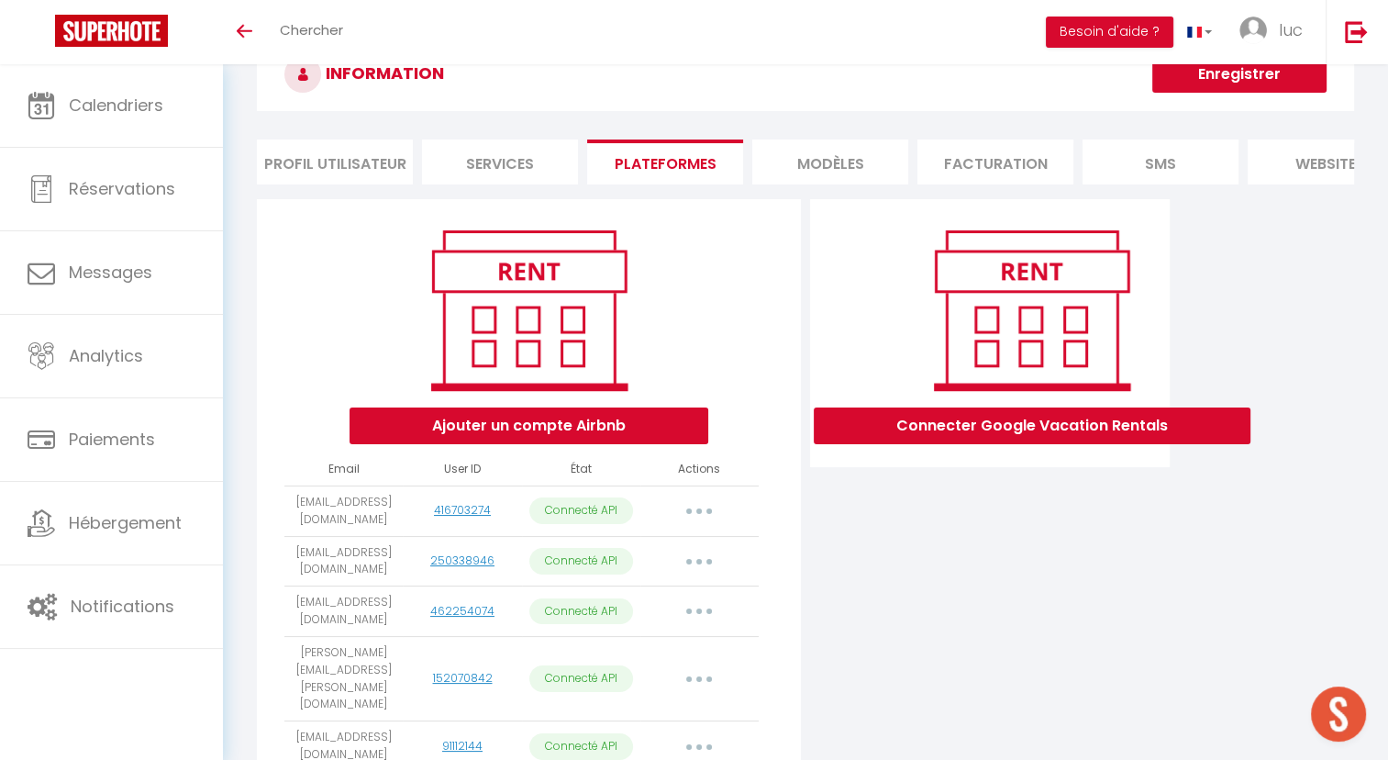
select select "8329"
select select "9067"
select select "9952"
select select "9965"
select select "10215"
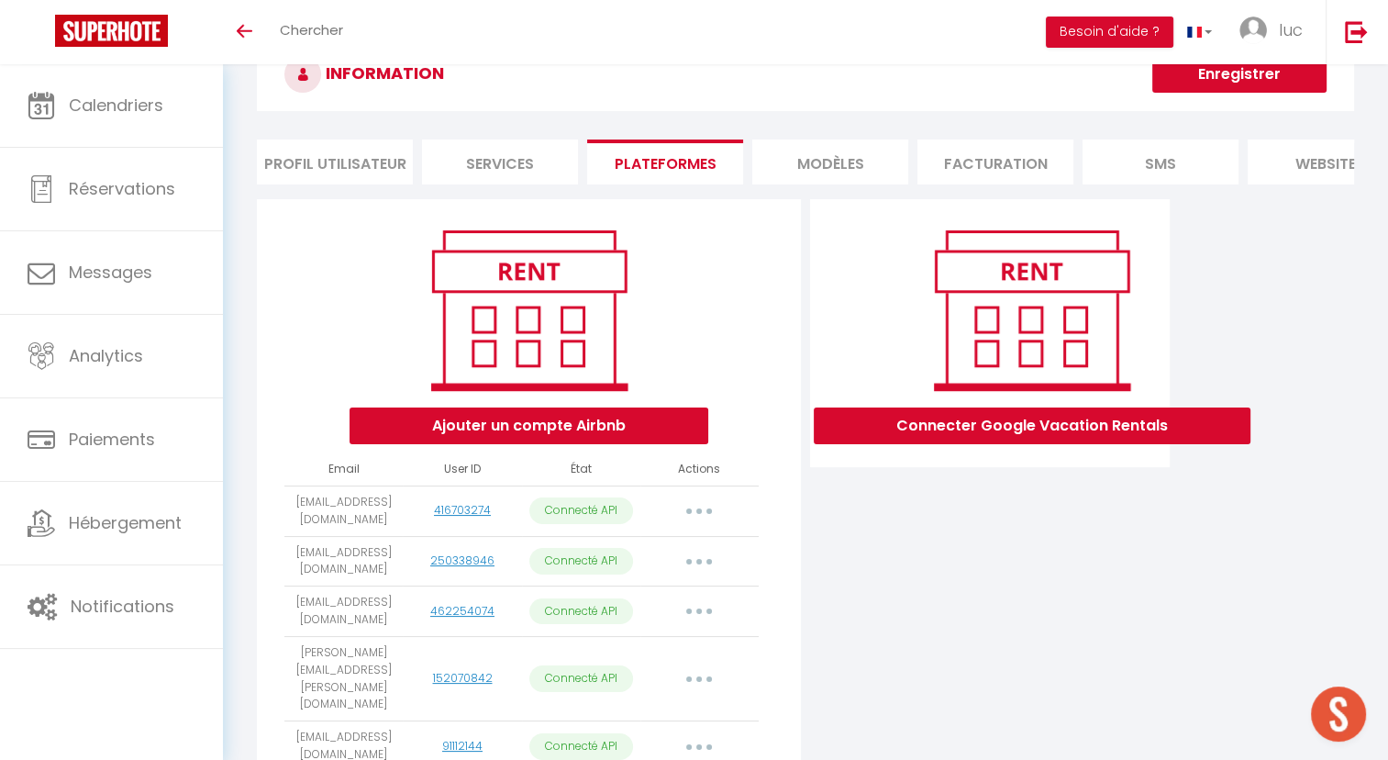
select select "10220"
select select "10536"
select select "10660"
select select "13235"
select select "17045"
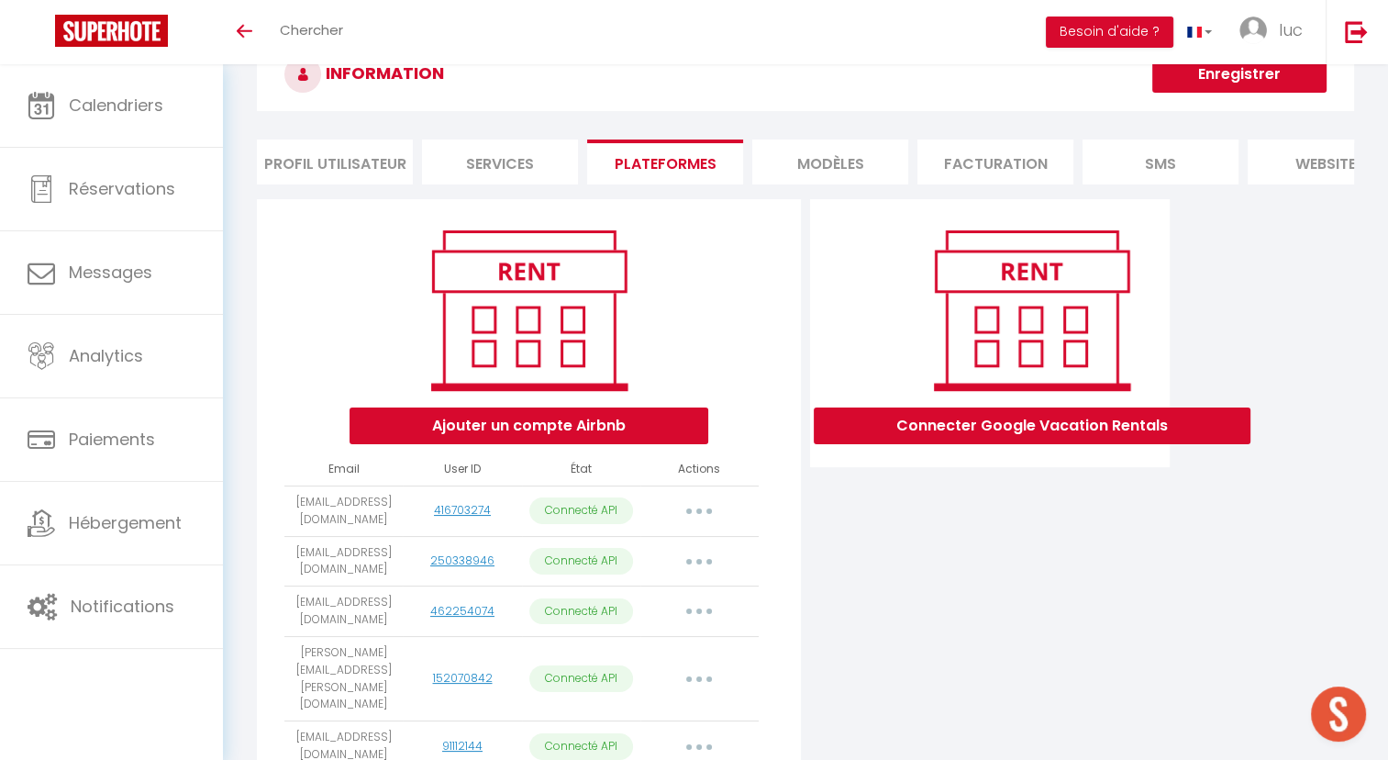
select select "14353"
select select "18605"
select select "19958"
select select "25313"
select select "25316"
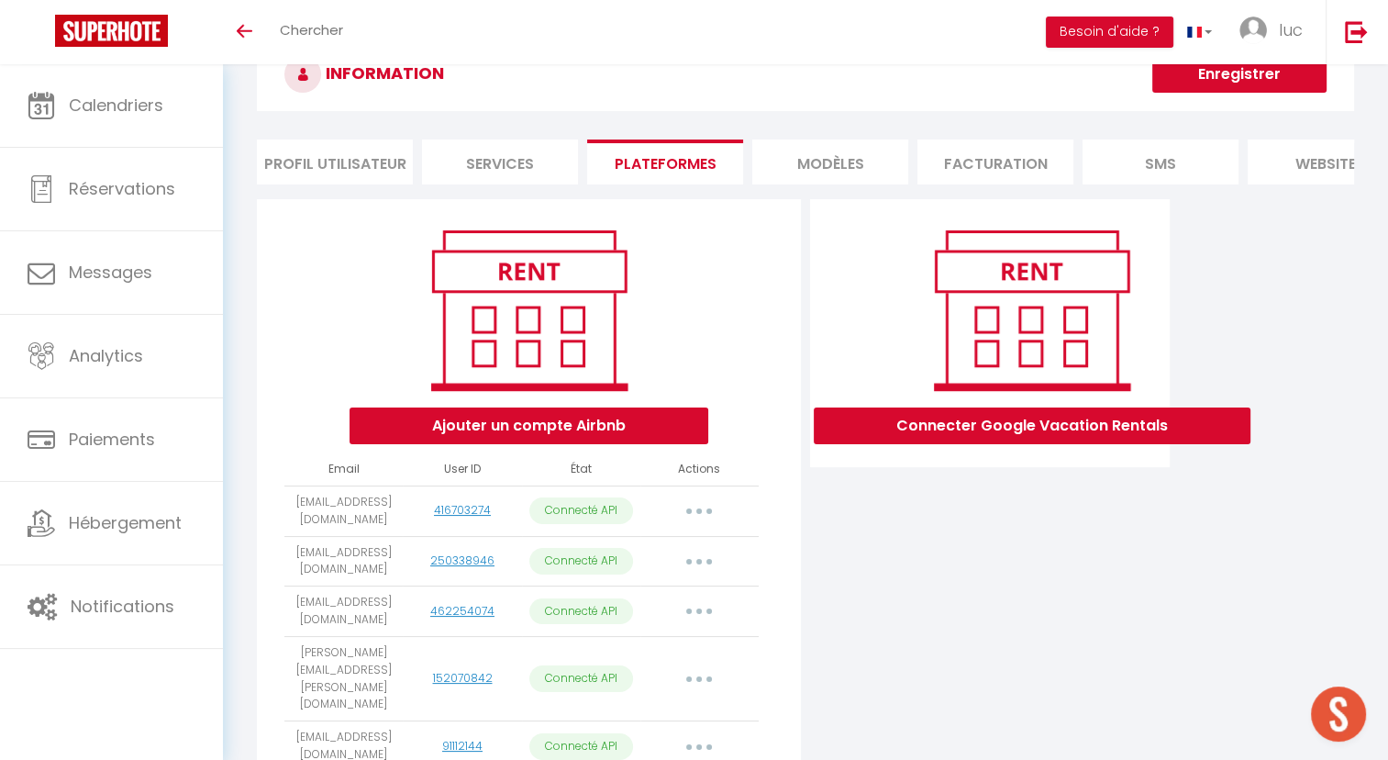
select select "18298"
select select "26300"
select select "27619"
select select "27718"
select select "27750"
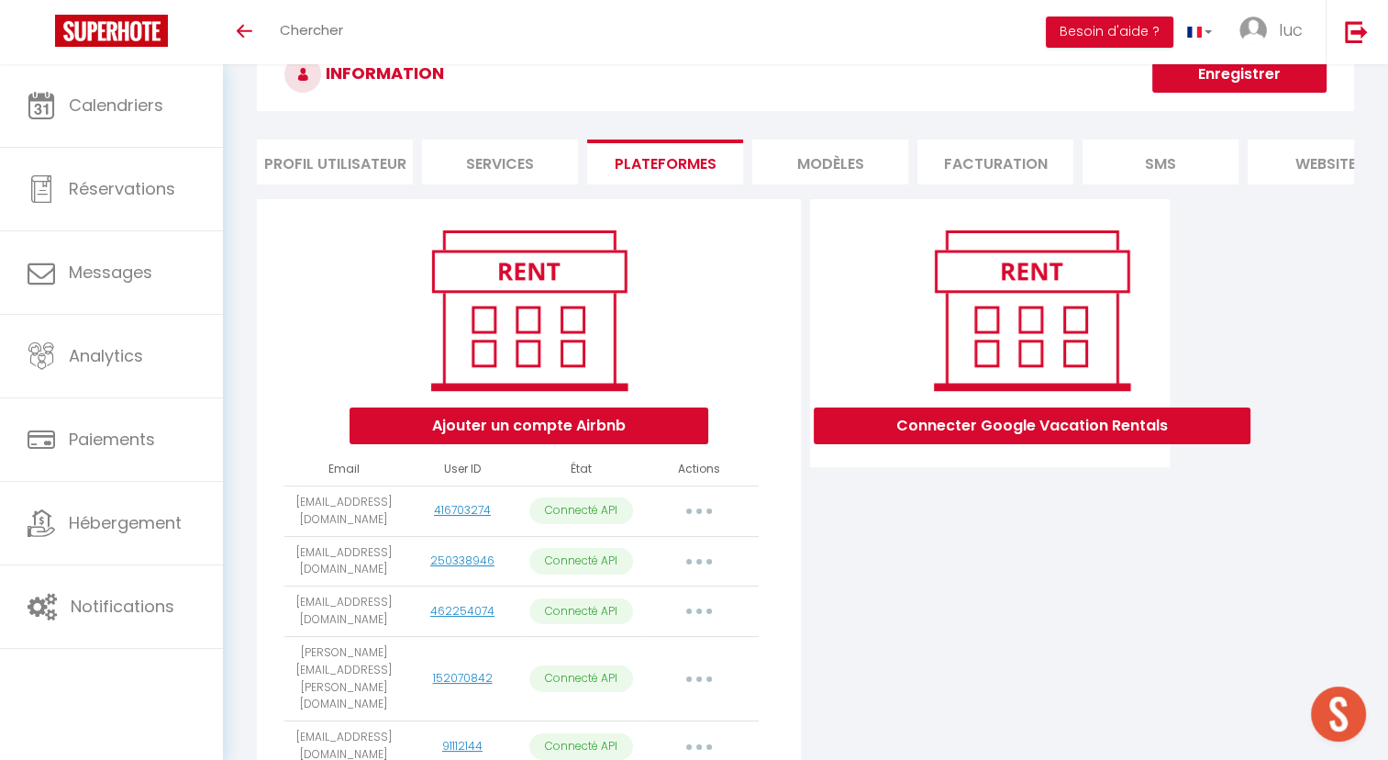
select select "29775"
select select "33312"
select select "33110"
select select "31480"
select select "39087"
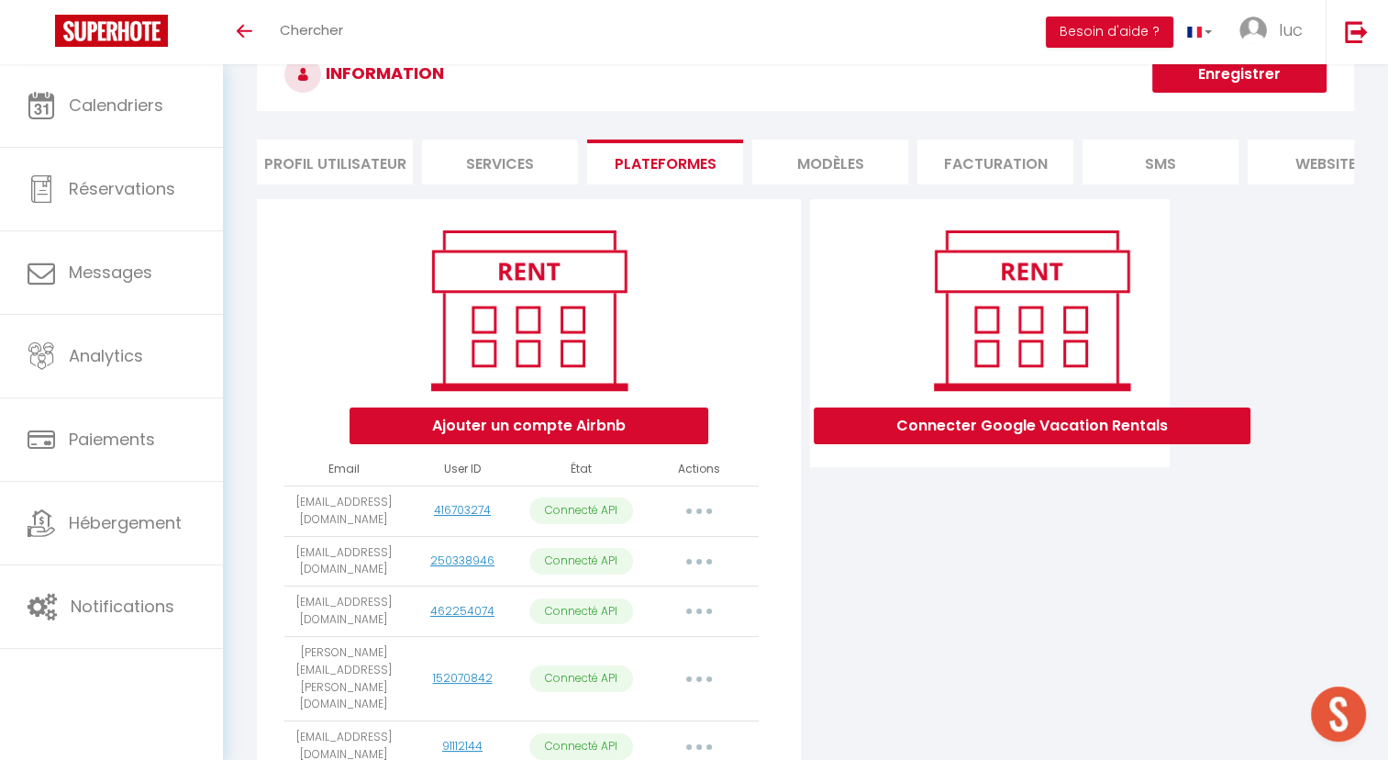
select select "39372"
select select "40994"
select select "43403"
select select "35381"
select select "43771"
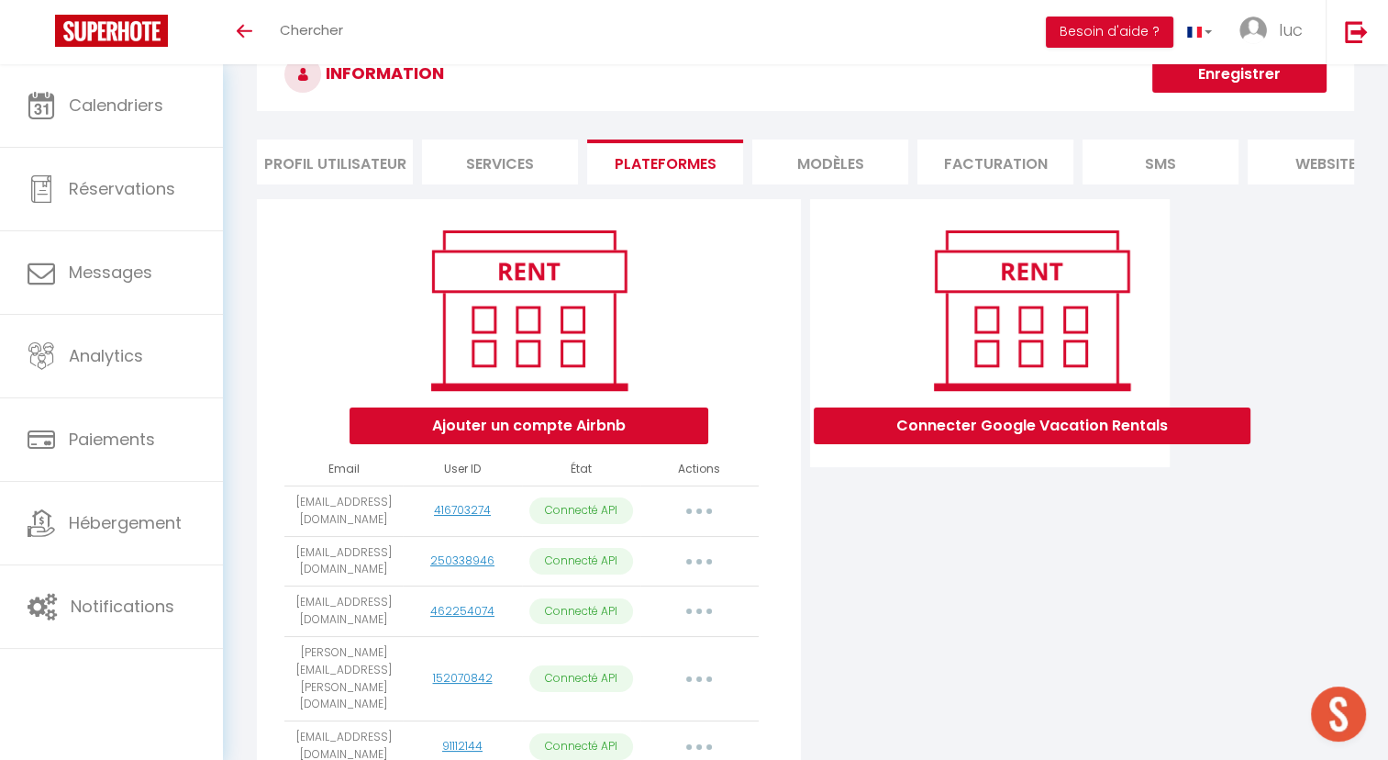
select select "44998"
select select "46102"
select select "47608"
select select "47325"
select select "40332"
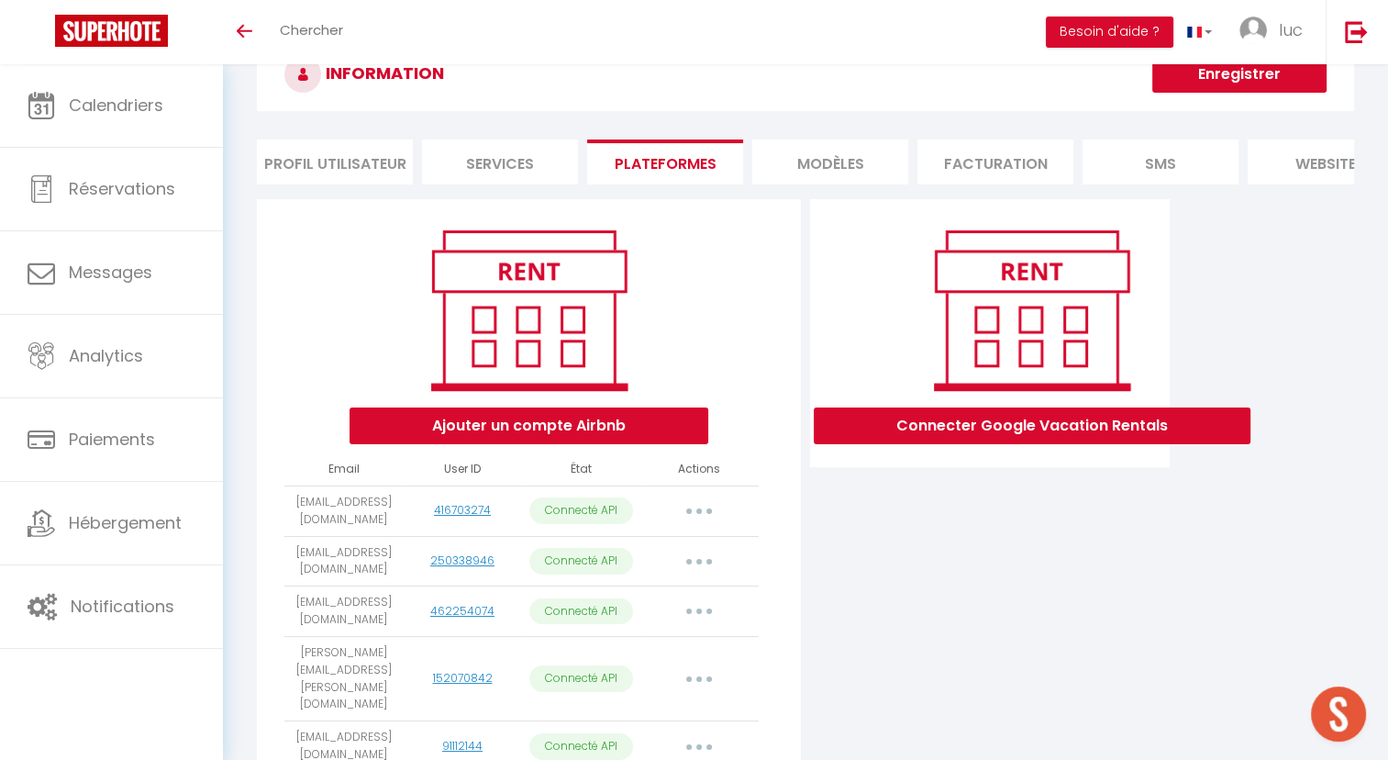
select select "50401"
select select "52181"
select select "53450"
select select "53803"
select select "60166"
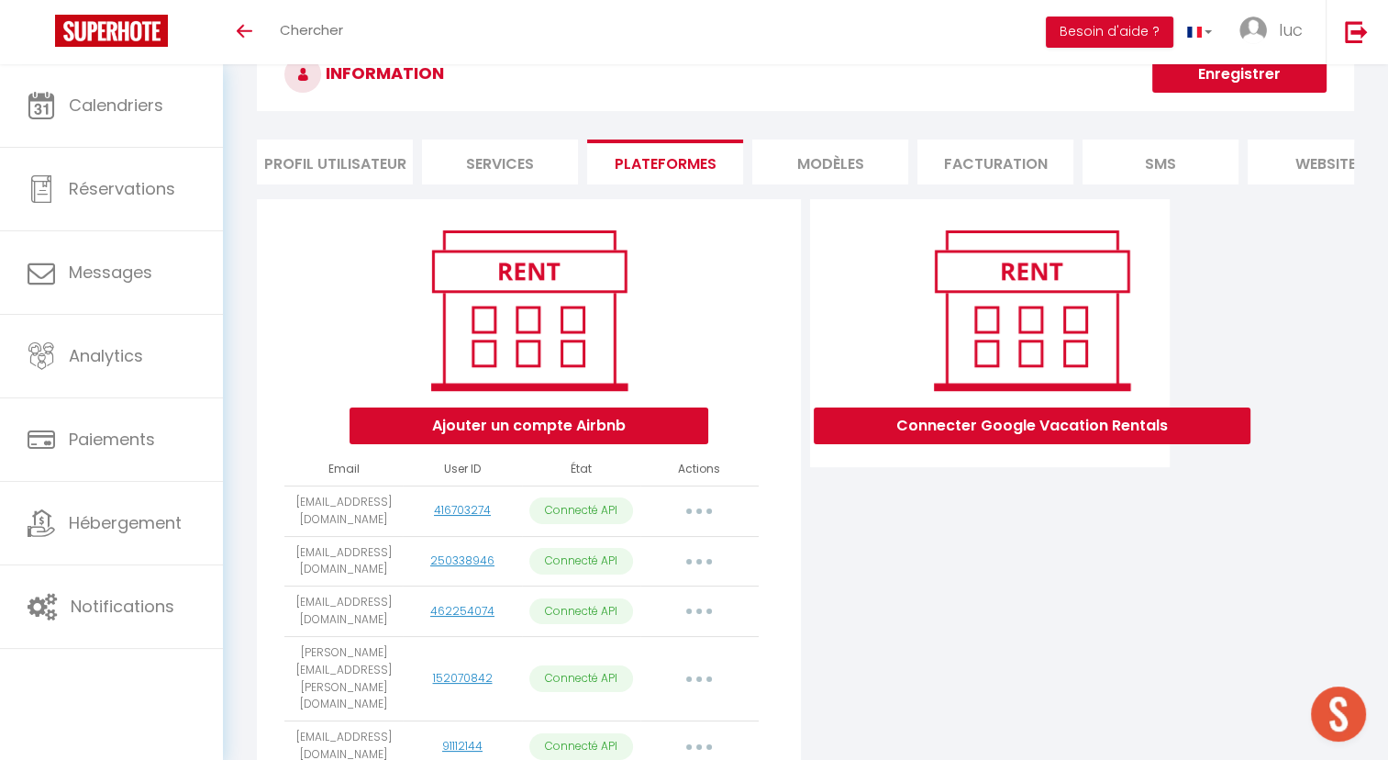
select select "54287"
select select "54712"
select select "55925"
select select "55924"
select select "61215"
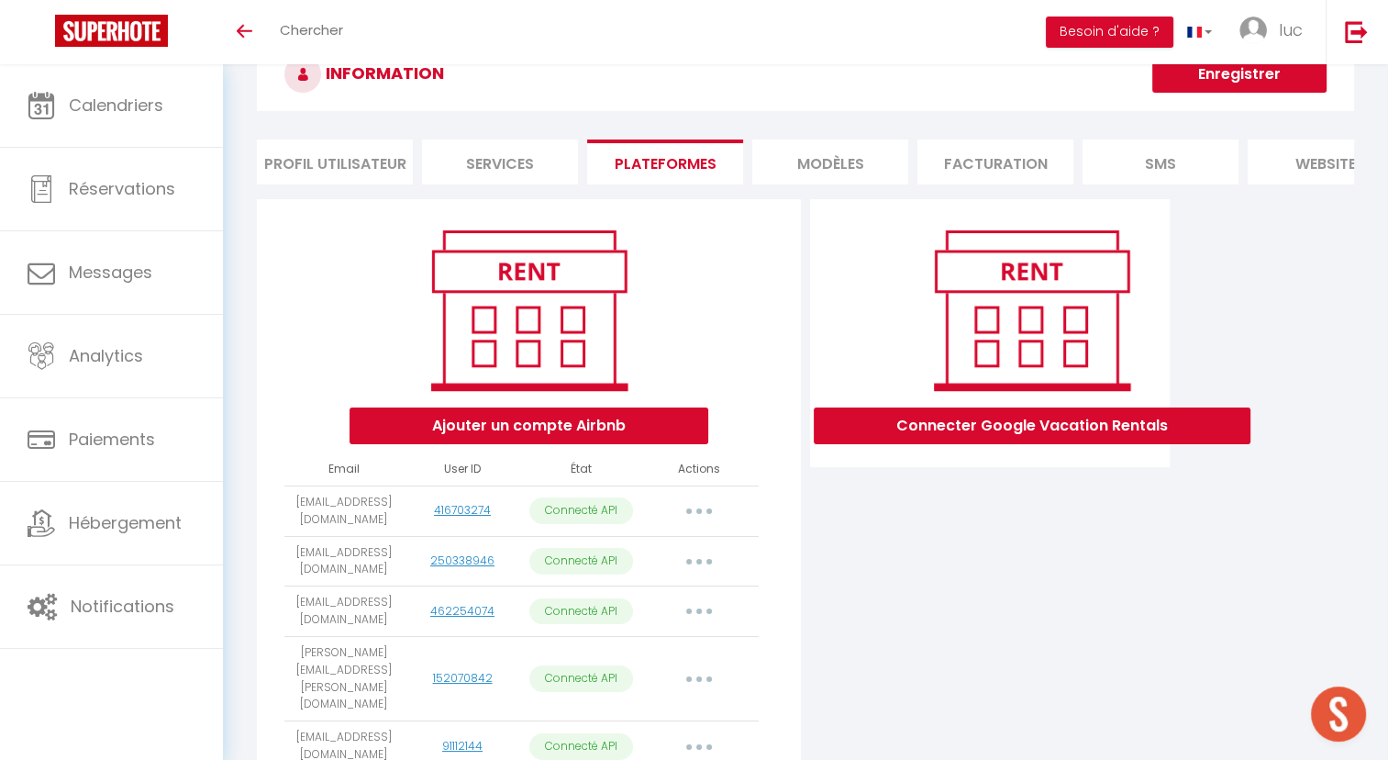
select select "62386"
select select
select select "69221"
select select "70047"
select select "66712"
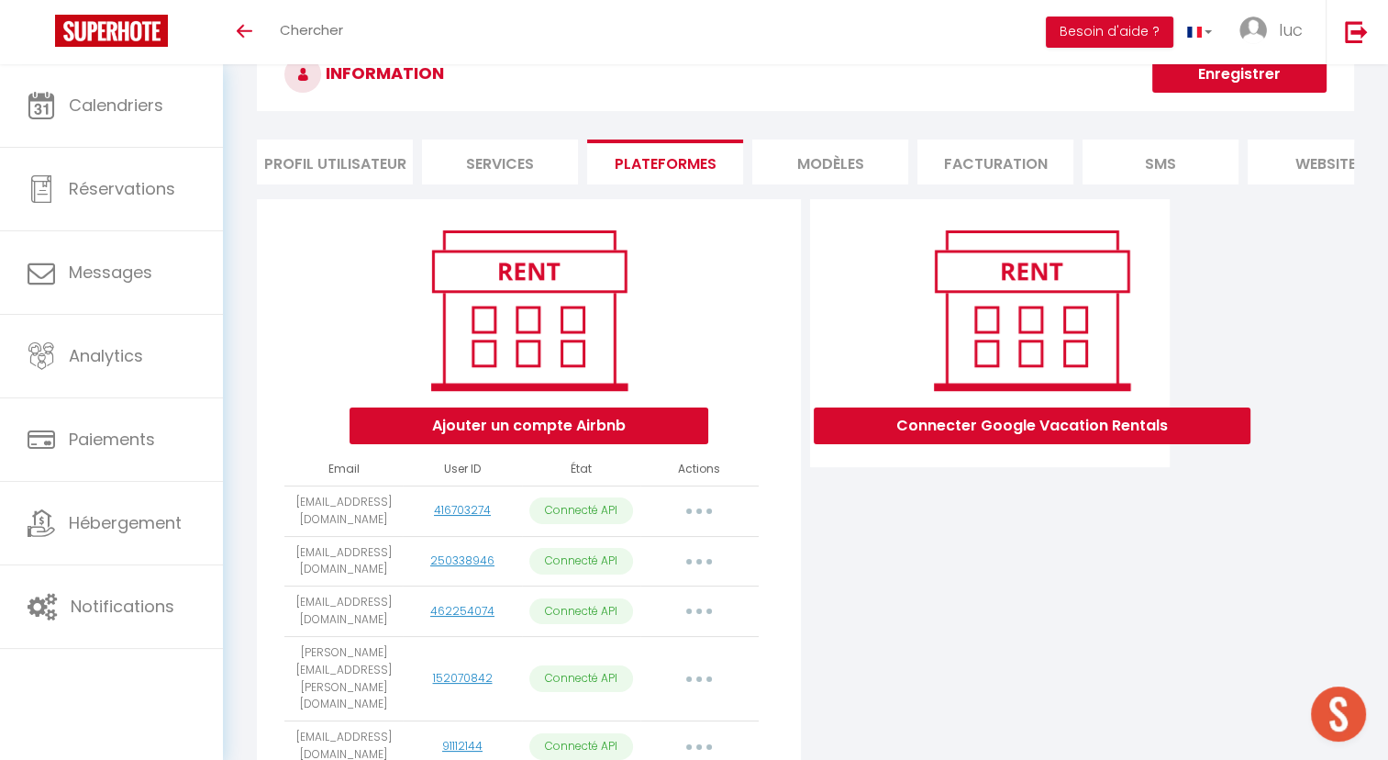
select select "71970"
select select "70050"
select select "71173"
select select "71858"
select select "71891"
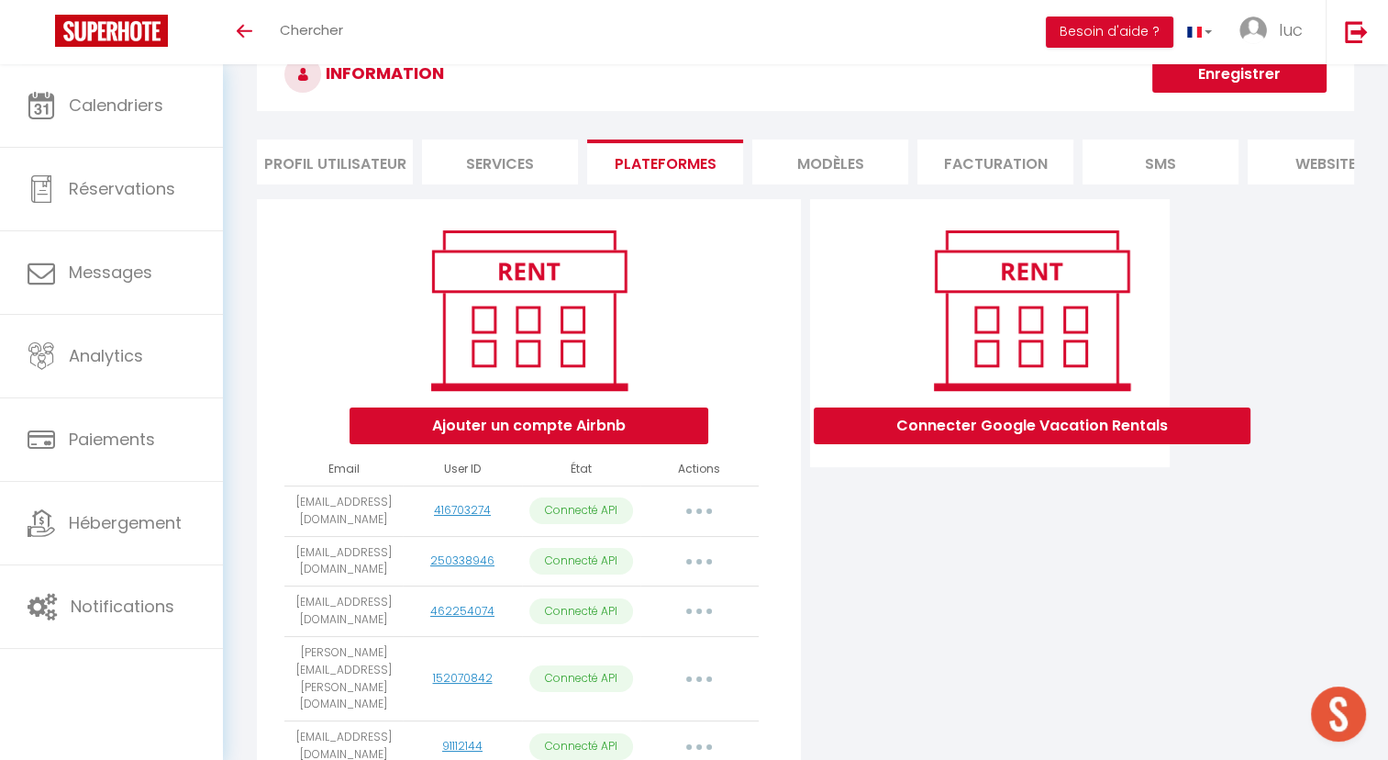
select select "72434"
select select "71899"
select select "73028"
select select "78084"
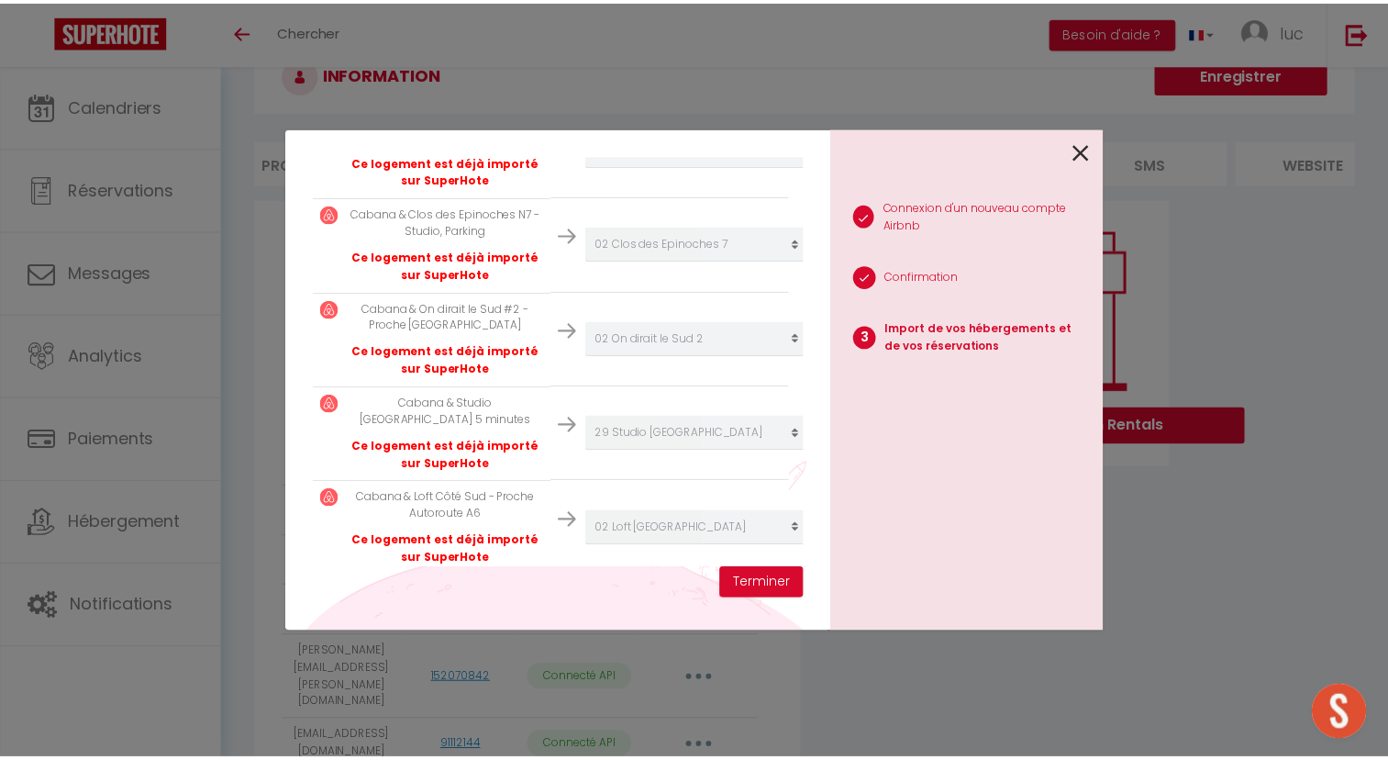
scroll to position [6210, 0]
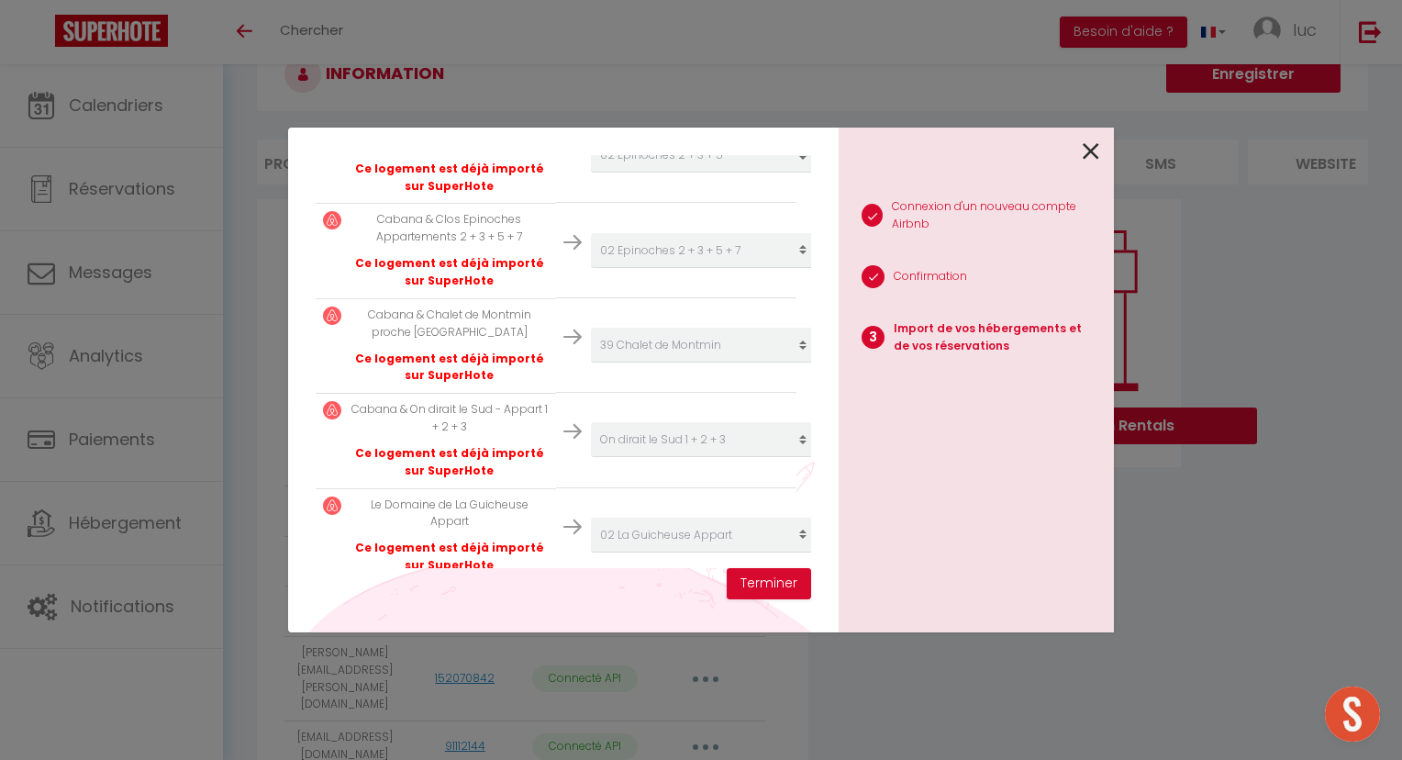
click at [1090, 150] on icon at bounding box center [1091, 152] width 17 height 28
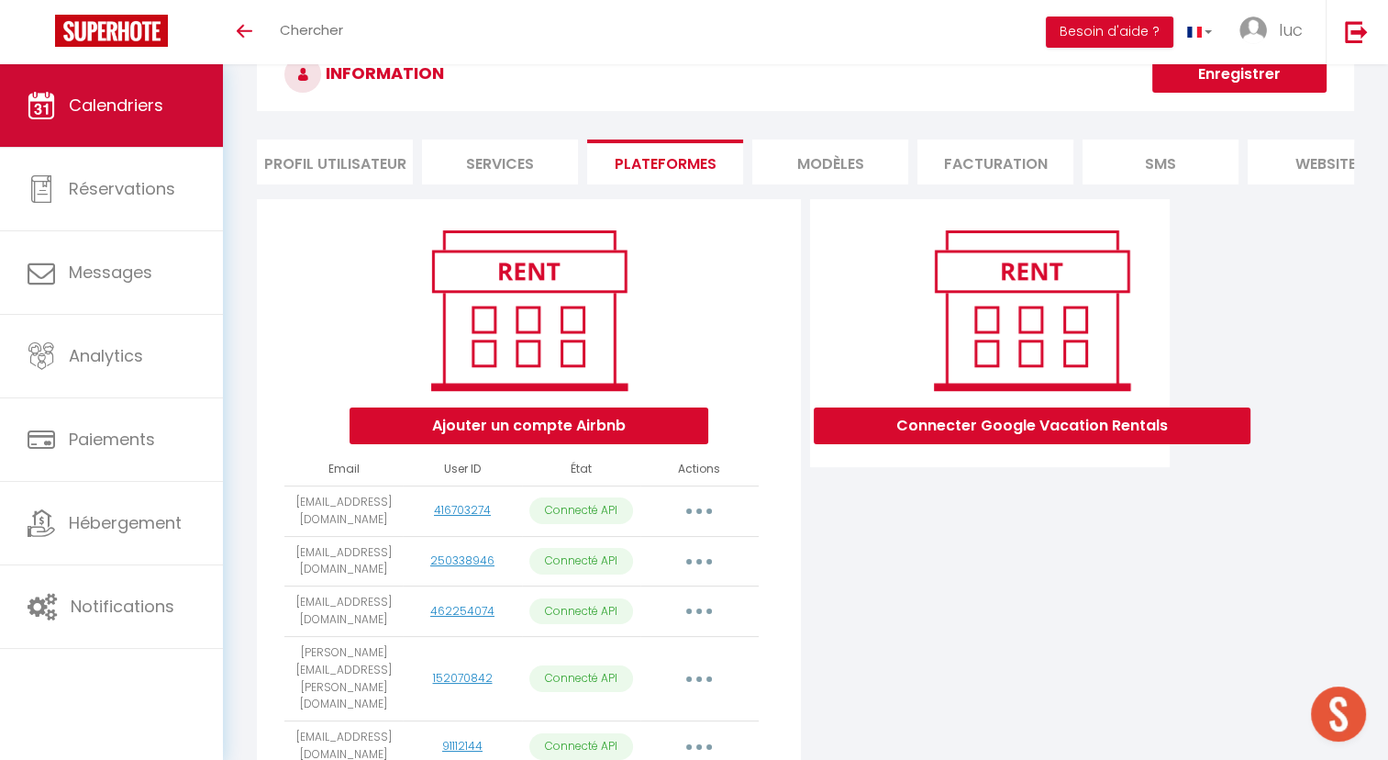
click at [162, 84] on link "Calendriers" at bounding box center [111, 105] width 223 height 83
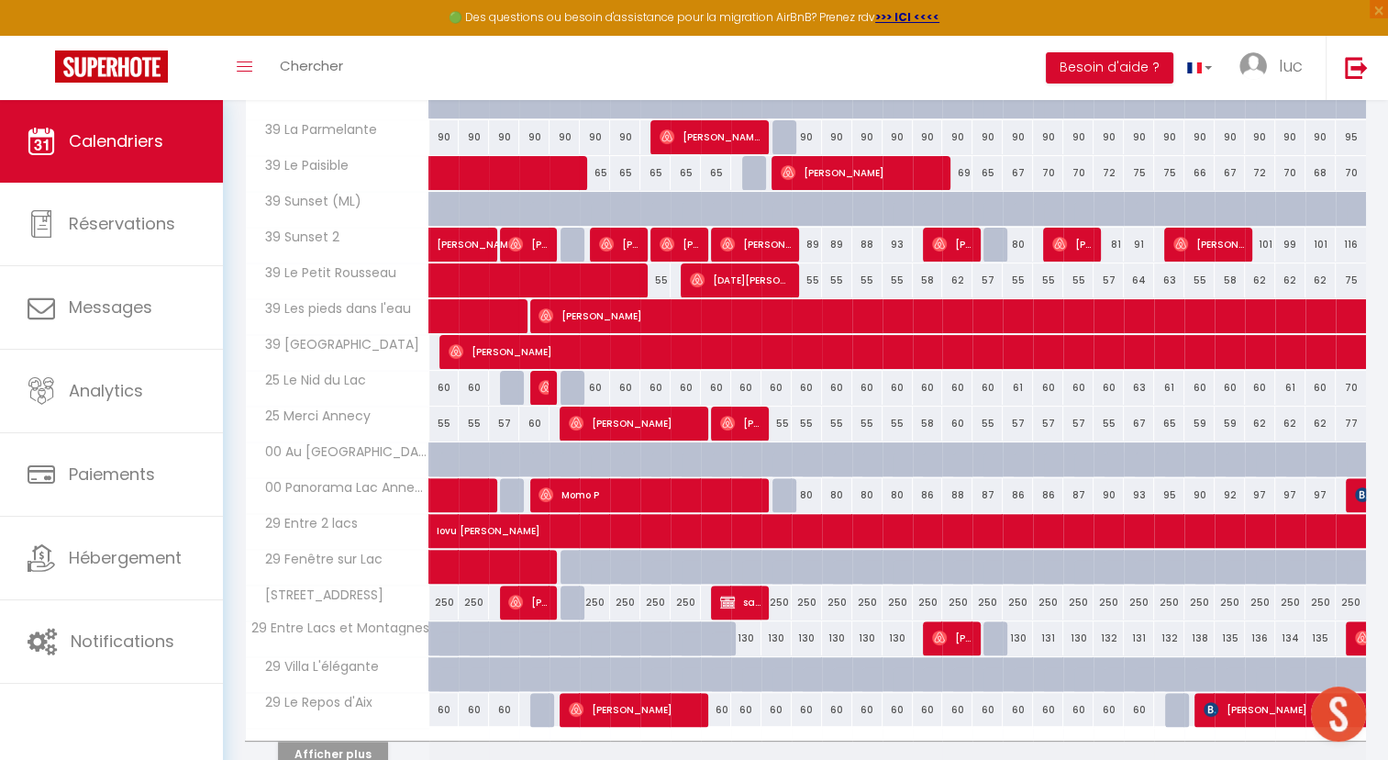
scroll to position [481, 0]
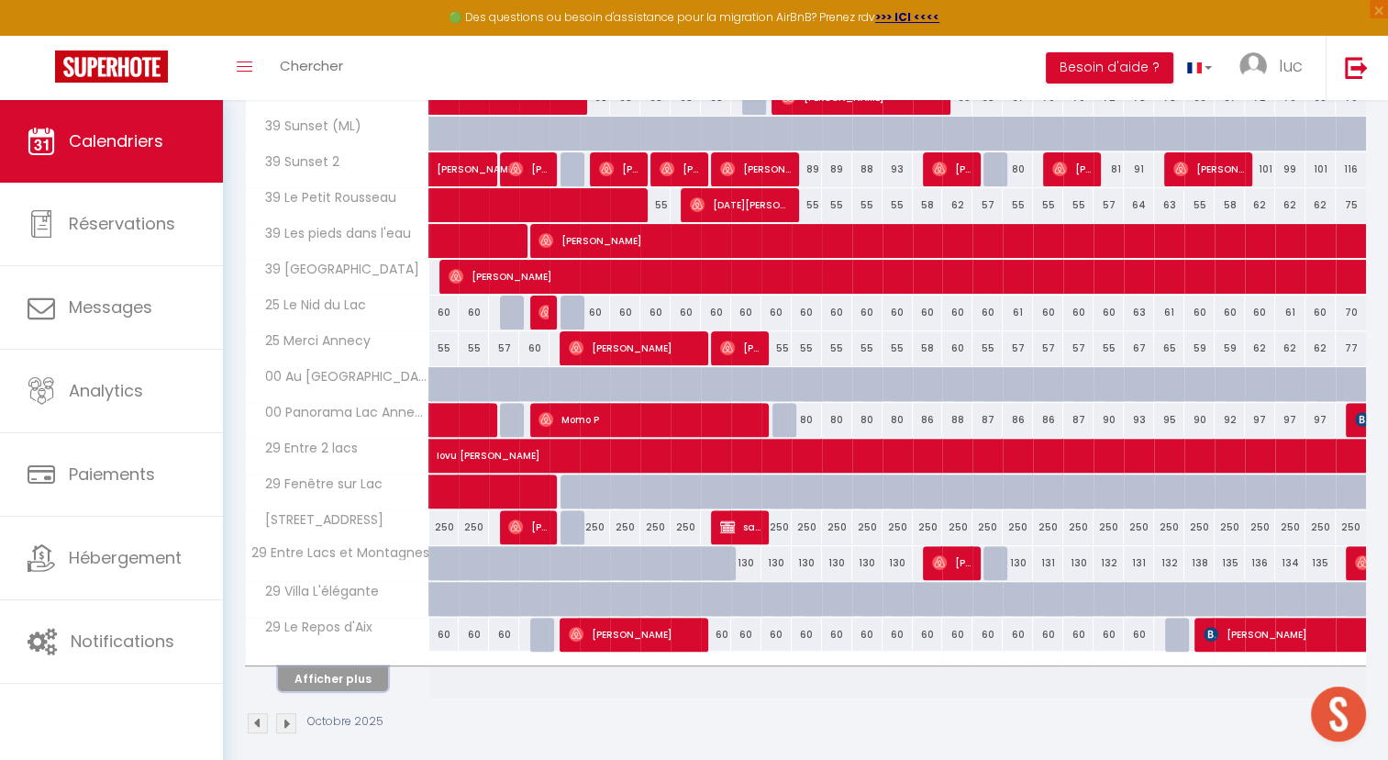
click at [334, 670] on button "Afficher plus" at bounding box center [333, 678] width 110 height 25
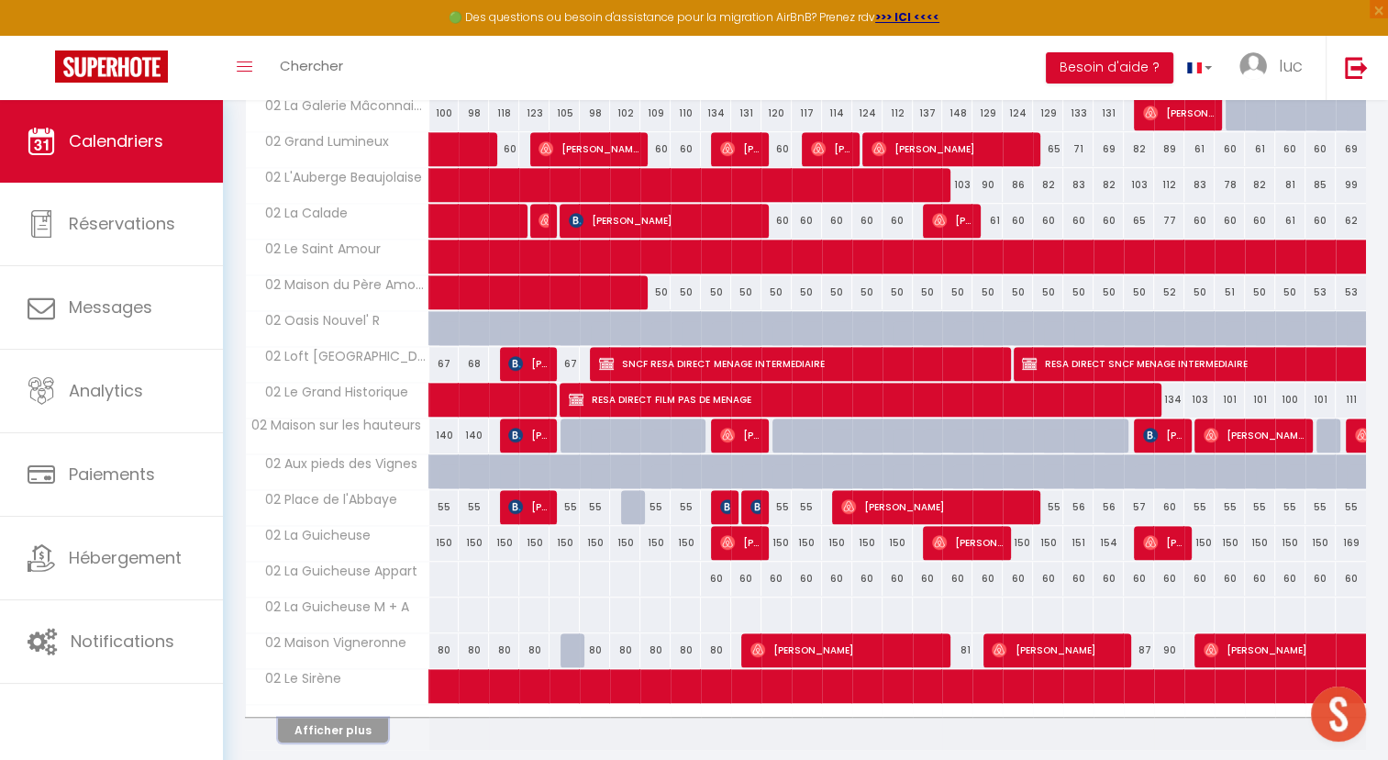
scroll to position [1165, 0]
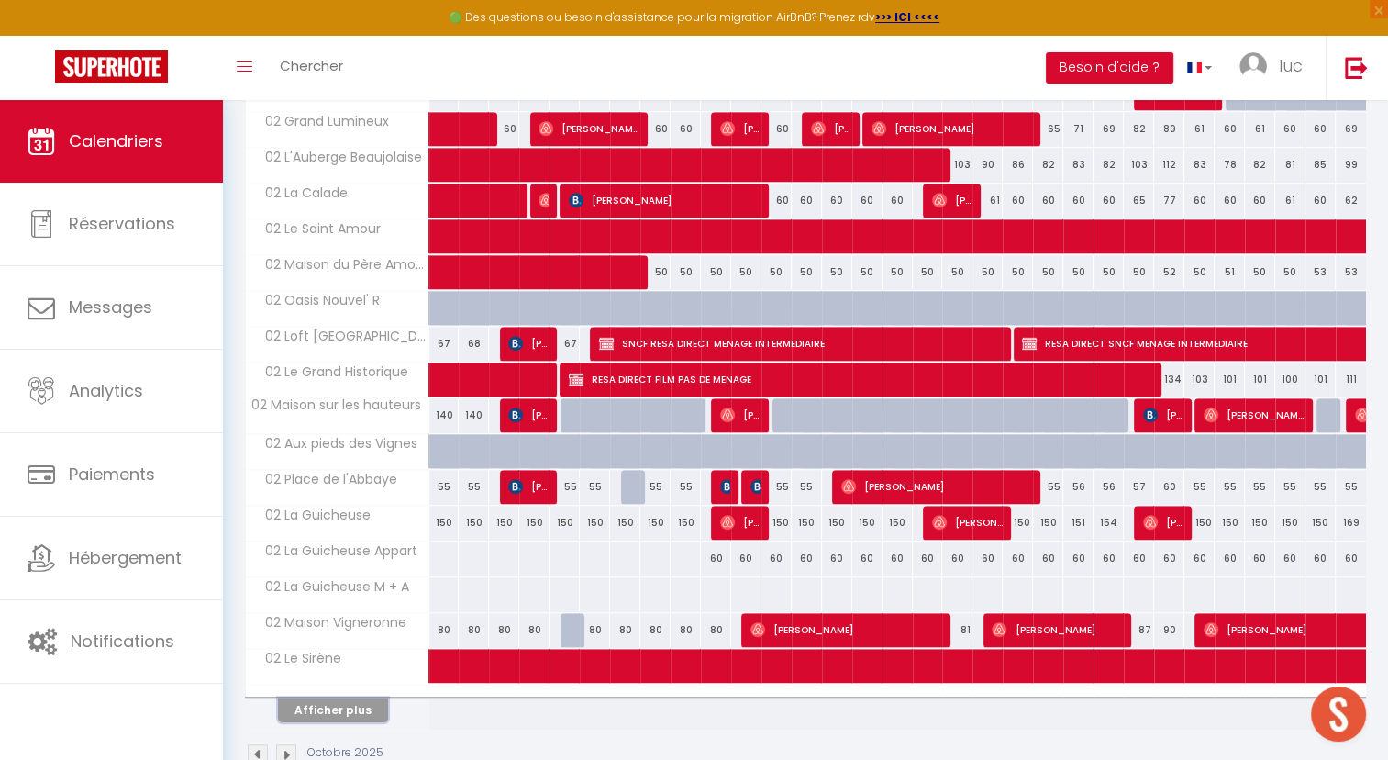
click at [340, 697] on button "Afficher plus" at bounding box center [333, 709] width 110 height 25
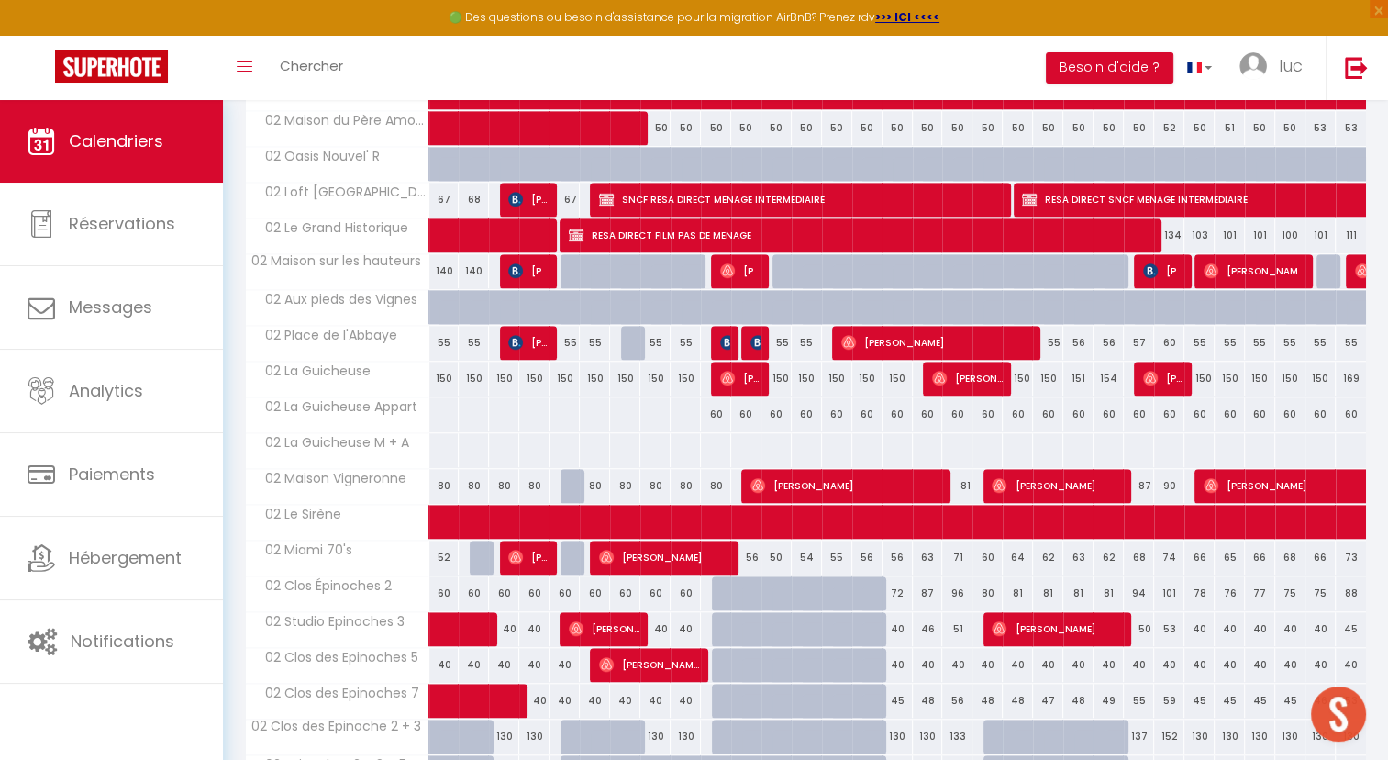
scroll to position [1314, 0]
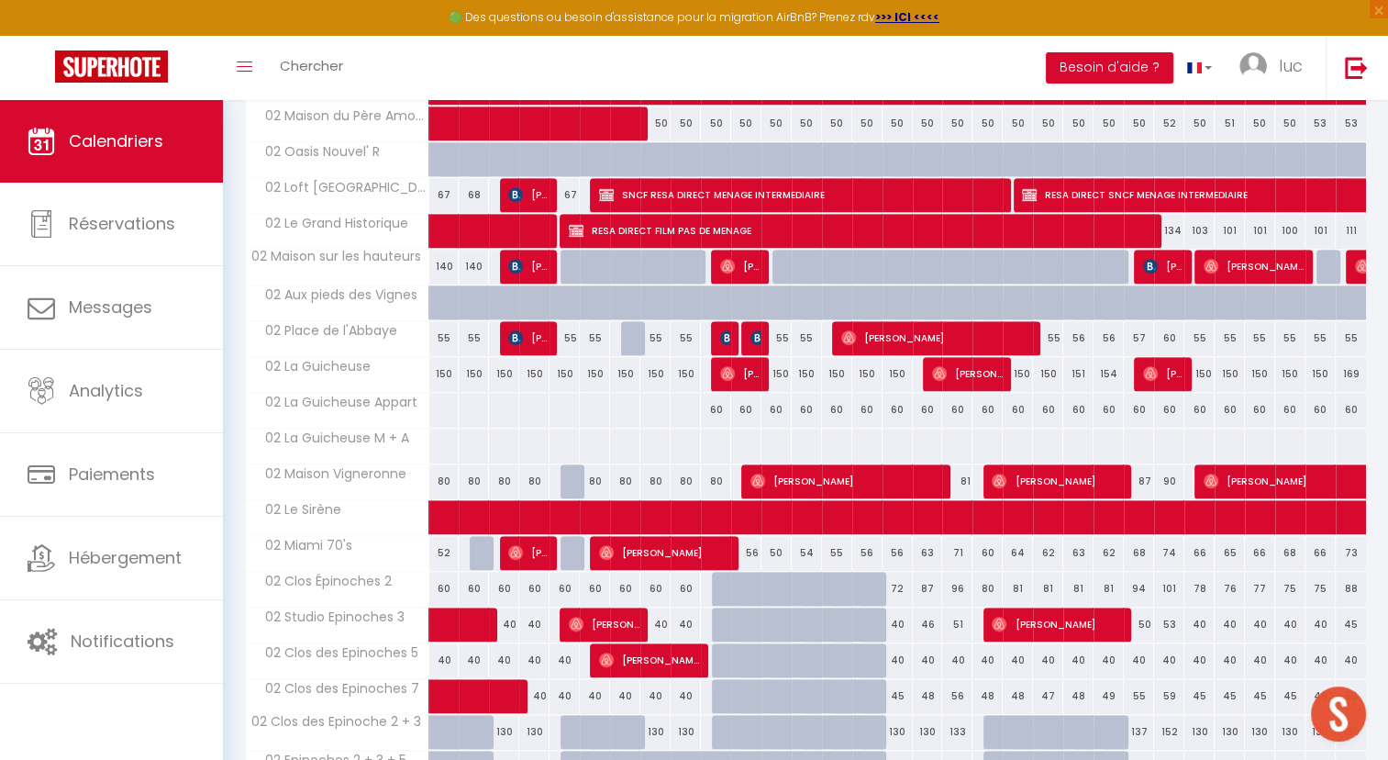
click at [745, 399] on div "60" at bounding box center [746, 410] width 30 height 34
type input "60"
type input "Sam 11 Octobre 2025"
type input "Dim 12 Octobre 2025"
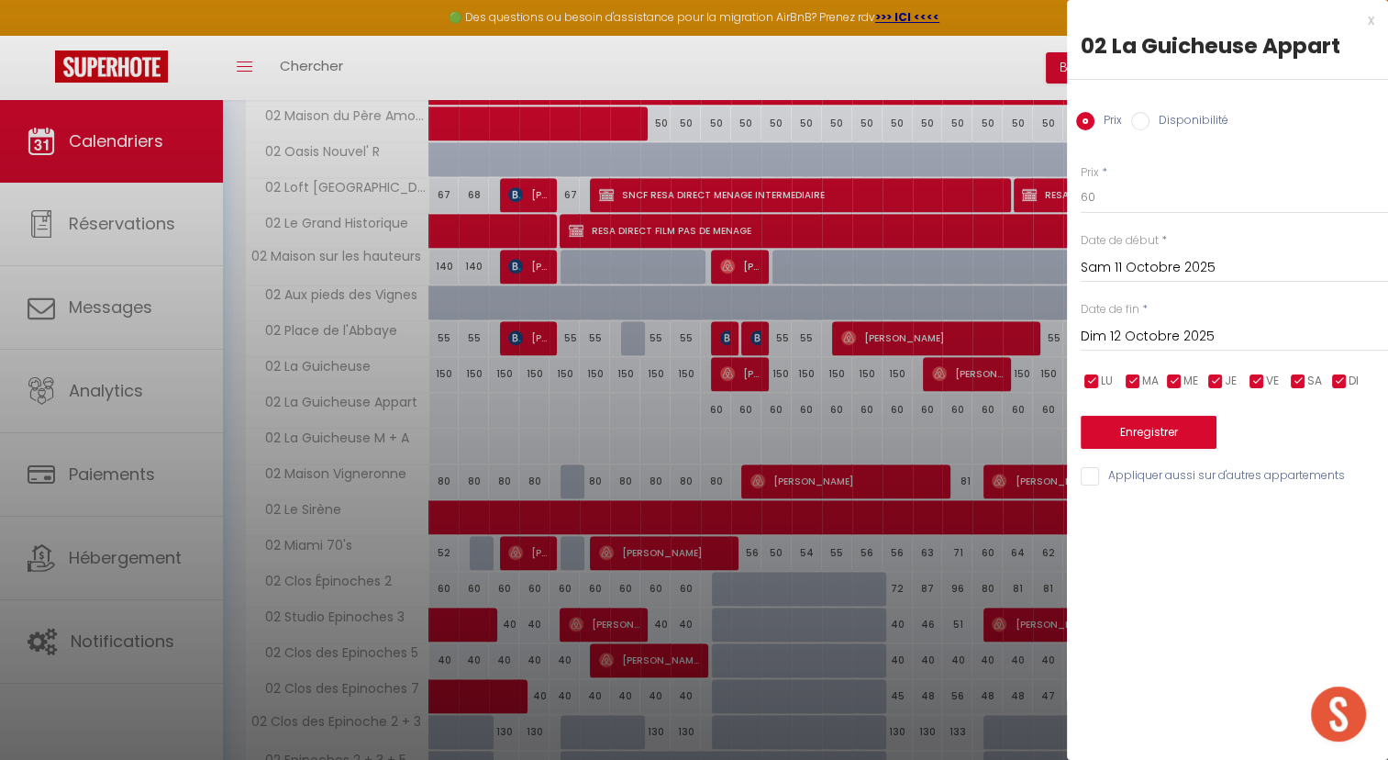
click at [673, 400] on div at bounding box center [694, 380] width 1388 height 760
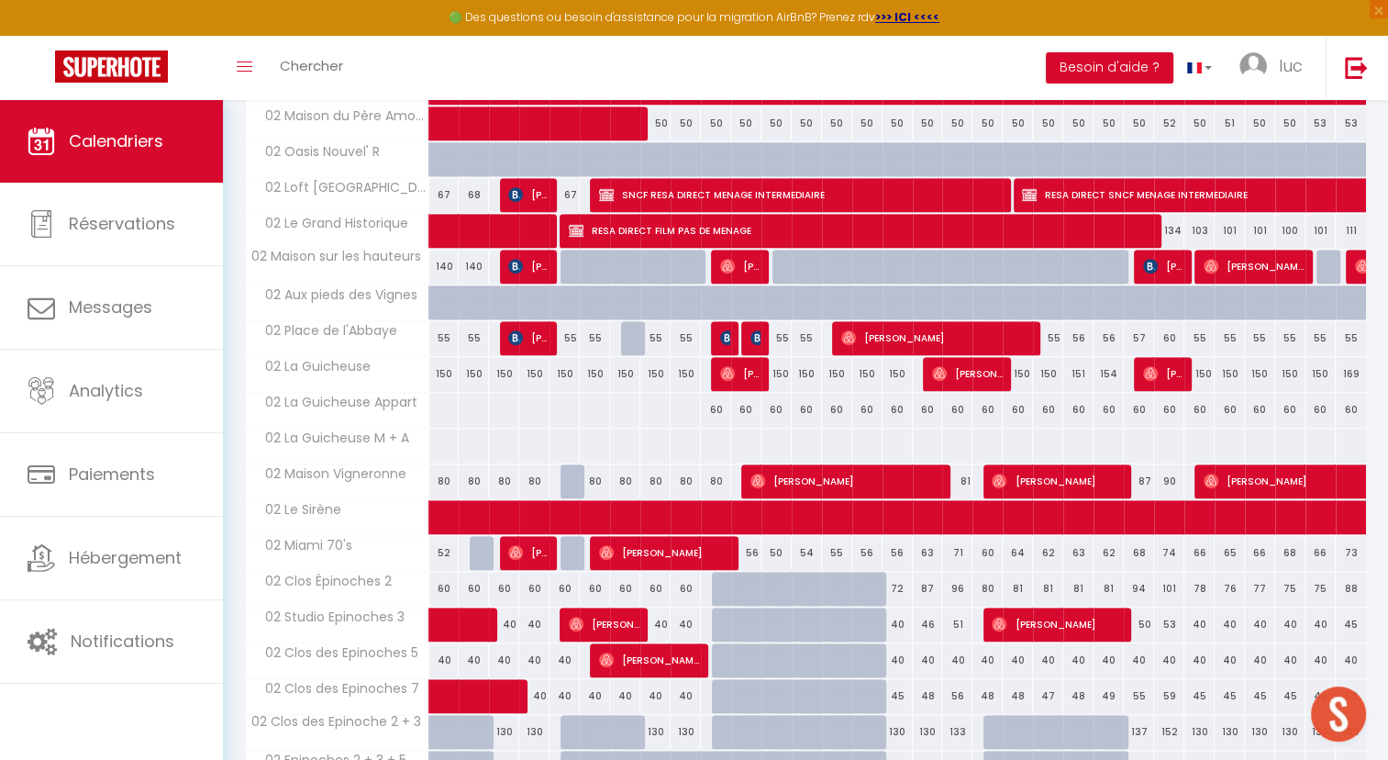
click at [719, 395] on div "60" at bounding box center [716, 410] width 30 height 34
type input "60"
type input "Ven 10 Octobre 2025"
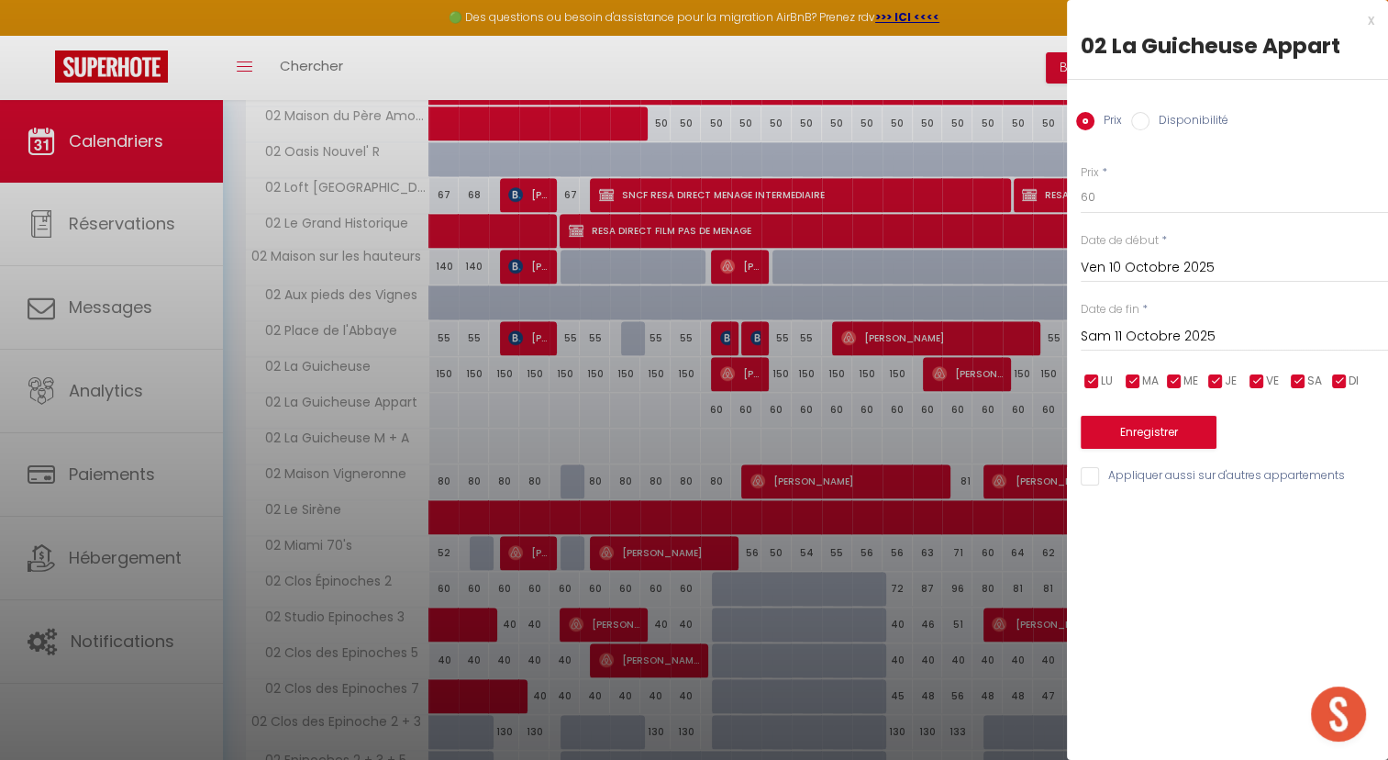
click at [1131, 338] on input "Sam 11 Octobre 2025" at bounding box center [1234, 337] width 307 height 24
click at [1167, 329] on input "Sam 11 Octobre 2025" at bounding box center [1234, 337] width 307 height 24
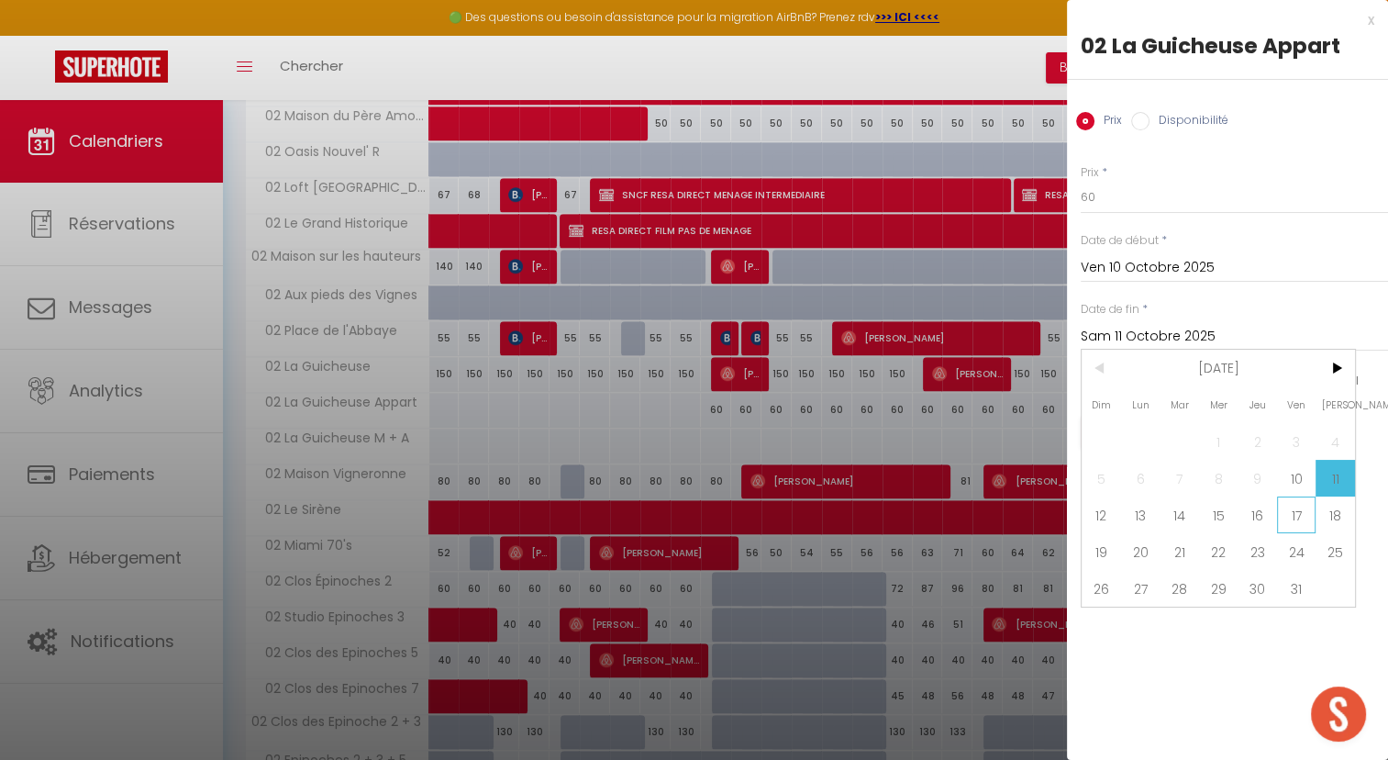
click at [1303, 522] on span "17" at bounding box center [1296, 514] width 39 height 37
type input "Ven 17 Octobre 2025"
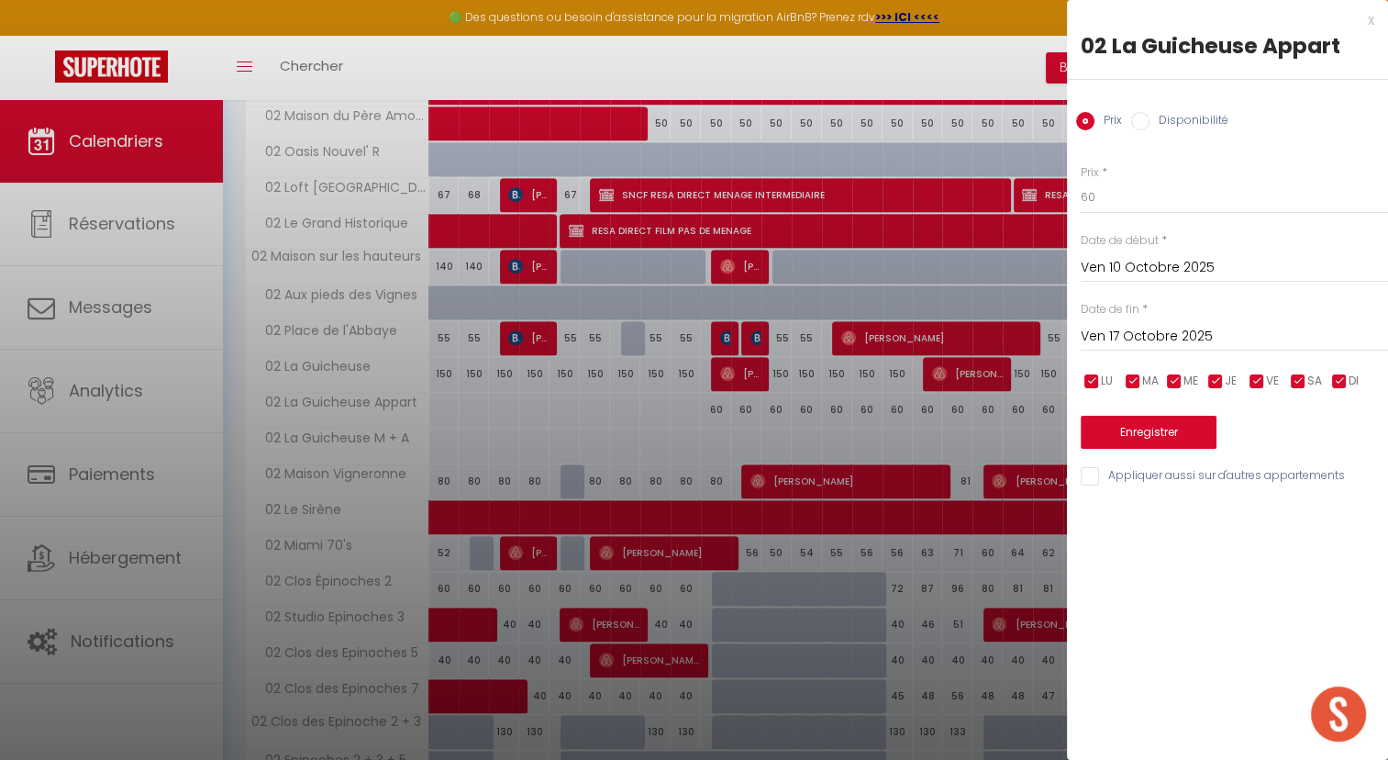
click at [1138, 119] on input "Disponibilité" at bounding box center [1140, 121] width 18 height 18
radio input "true"
radio input "false"
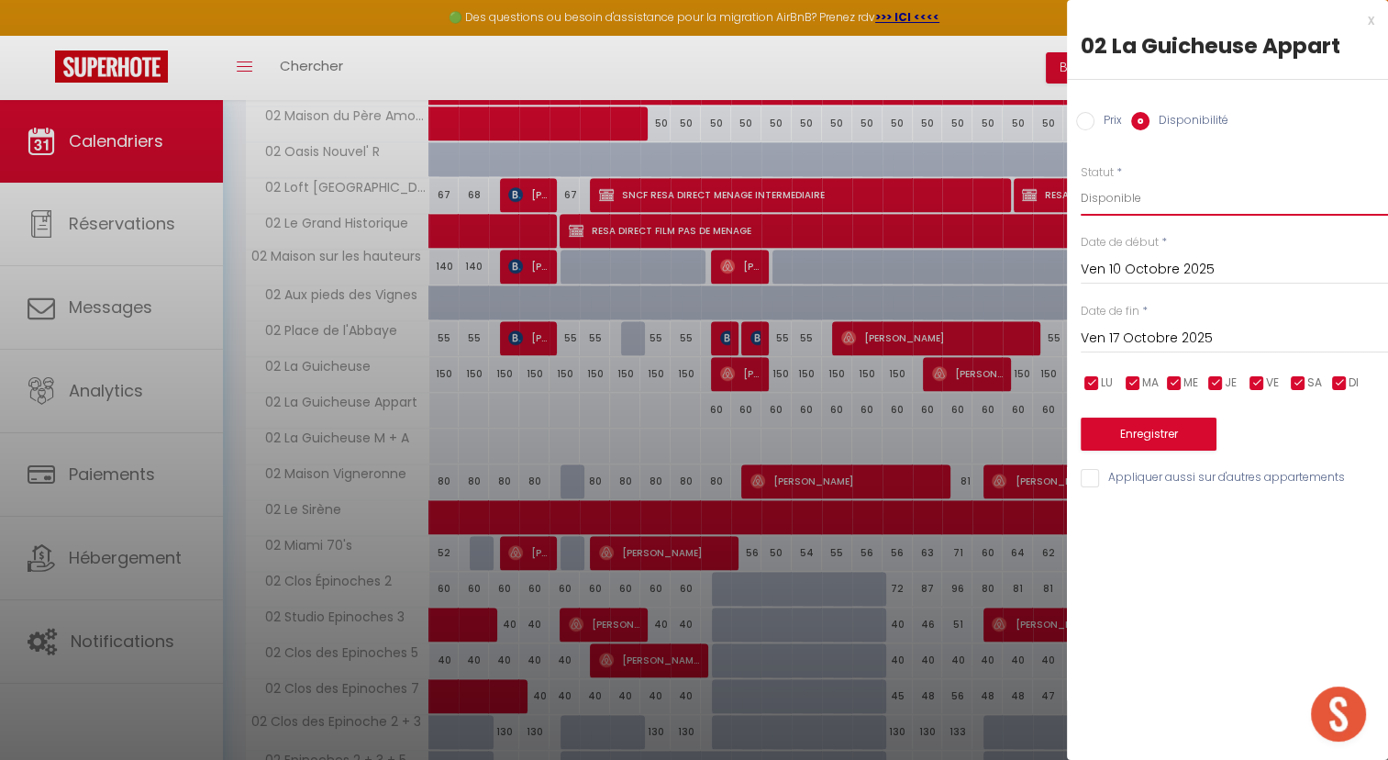
click at [1120, 196] on select "Disponible Indisponible" at bounding box center [1234, 198] width 307 height 35
click at [1139, 192] on select "Disponible Indisponible" at bounding box center [1234, 198] width 307 height 35
select select "0"
click at [1081, 181] on select "Disponible Indisponible" at bounding box center [1234, 198] width 307 height 35
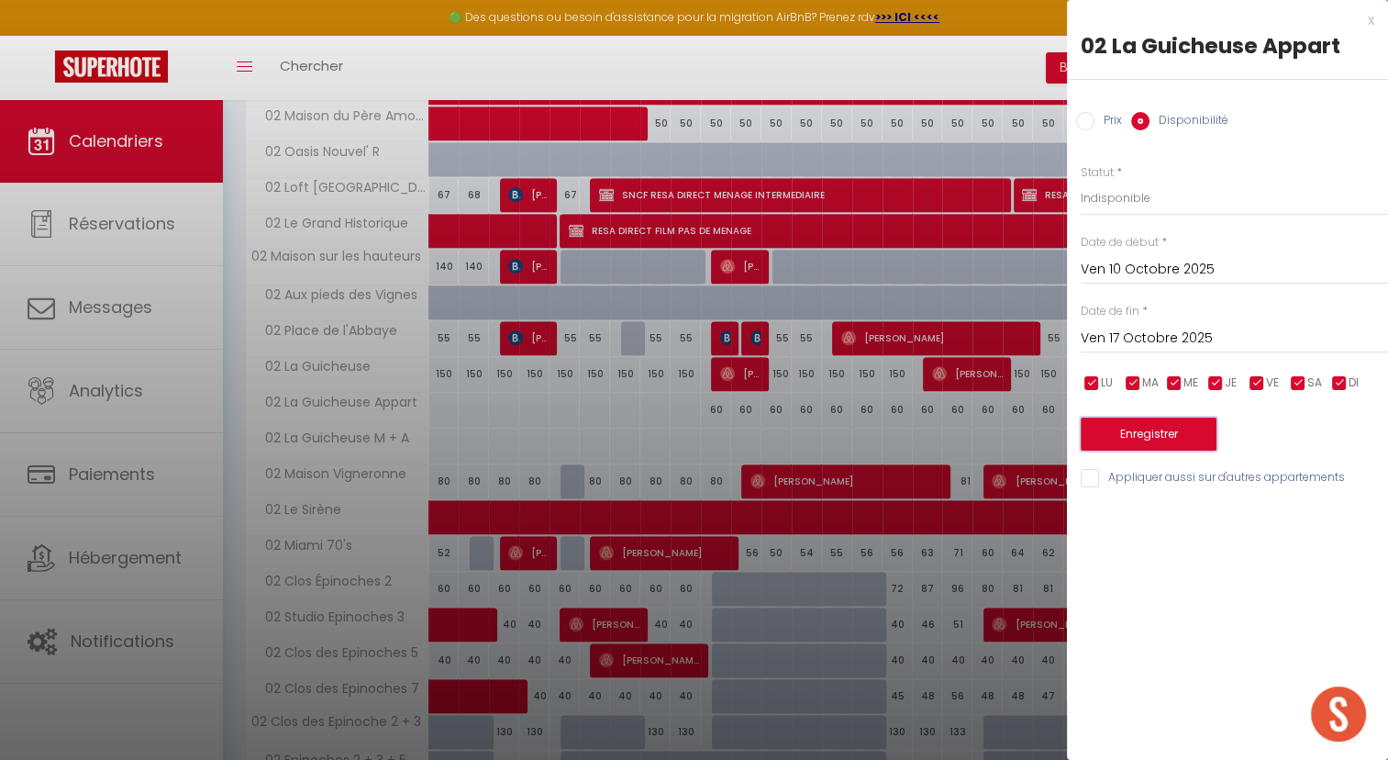
click at [1130, 433] on button "Enregistrer" at bounding box center [1149, 434] width 136 height 33
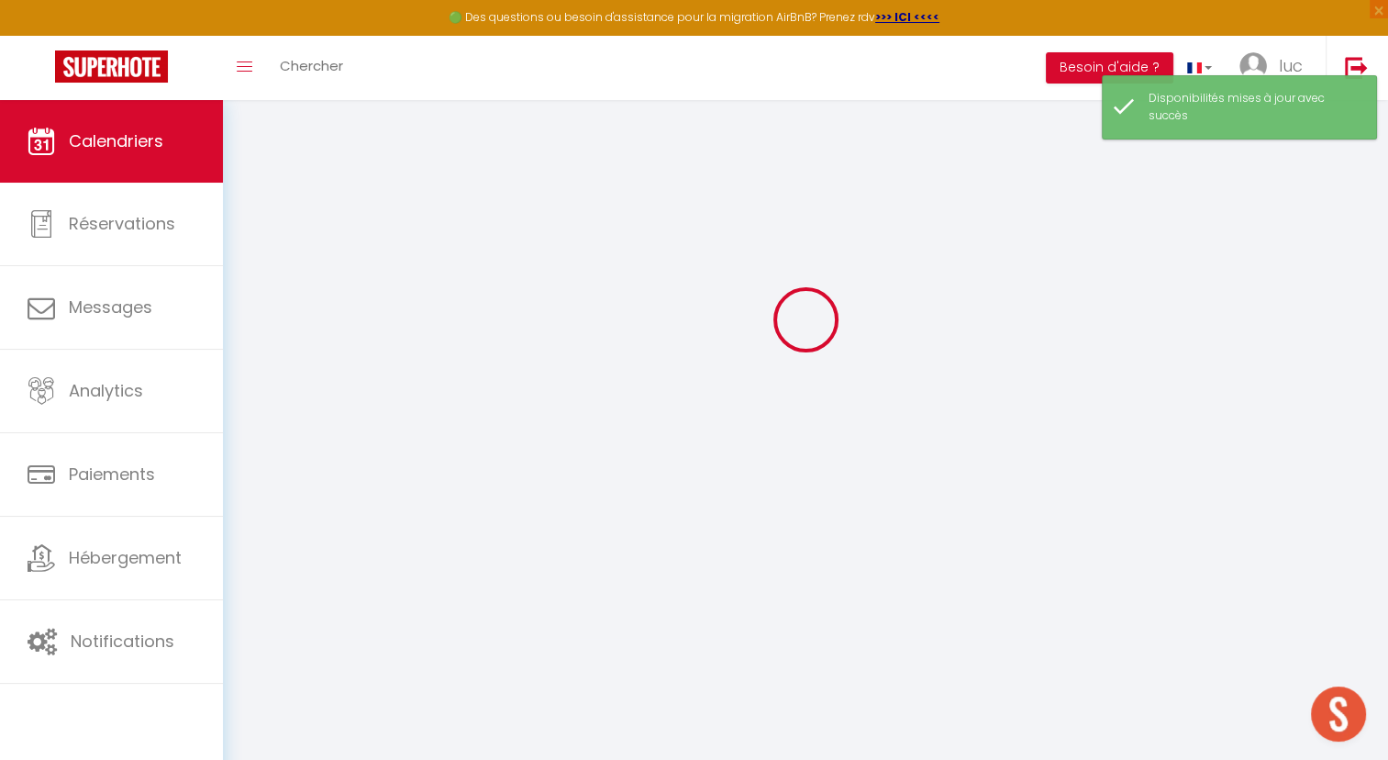
scroll to position [99, 0]
